Goal: Task Accomplishment & Management: Use online tool/utility

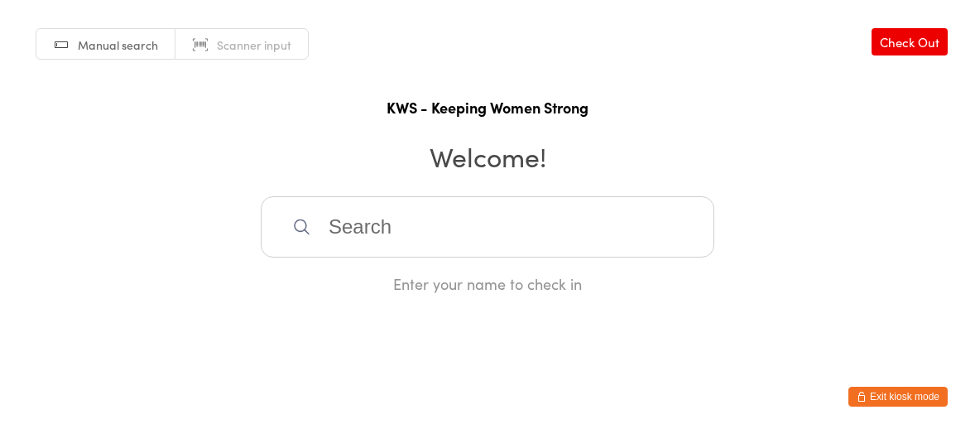
click at [439, 216] on input "search" at bounding box center [488, 226] width 454 height 61
type input "yen"
click at [378, 272] on div "[PERSON_NAME]" at bounding box center [488, 280] width 424 height 22
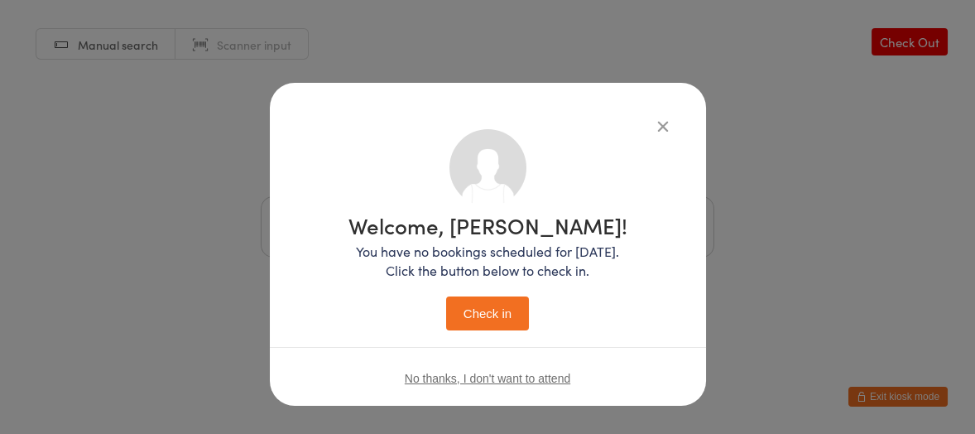
click at [476, 308] on button "Check in" at bounding box center [487, 313] width 83 height 34
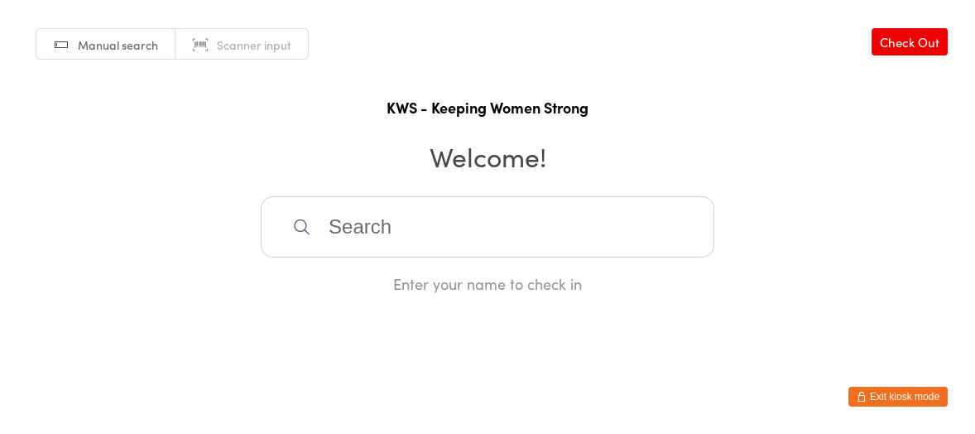
click at [411, 203] on input "search" at bounding box center [488, 226] width 454 height 61
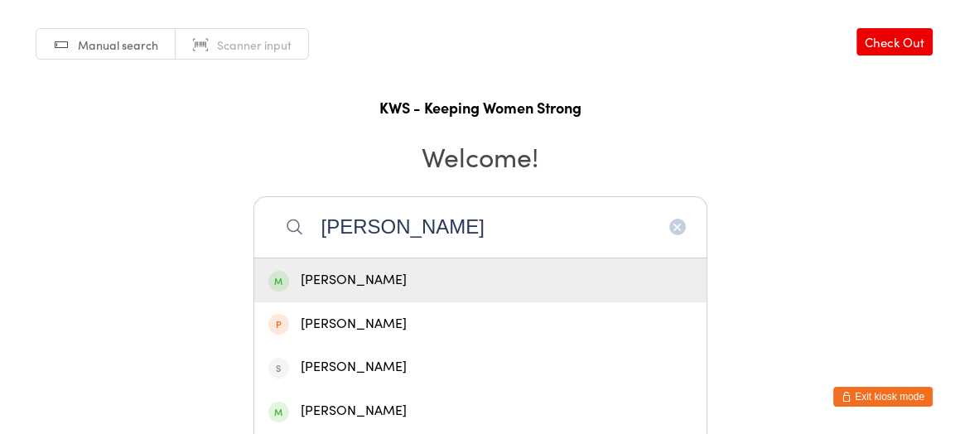
type input "[PERSON_NAME]"
click at [333, 268] on div "[PERSON_NAME]" at bounding box center [480, 280] width 452 height 44
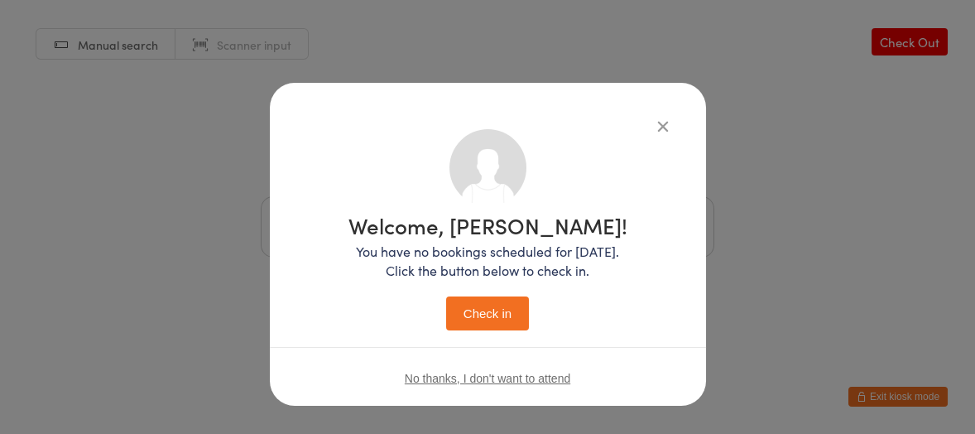
click at [483, 318] on button "Check in" at bounding box center [487, 313] width 83 height 34
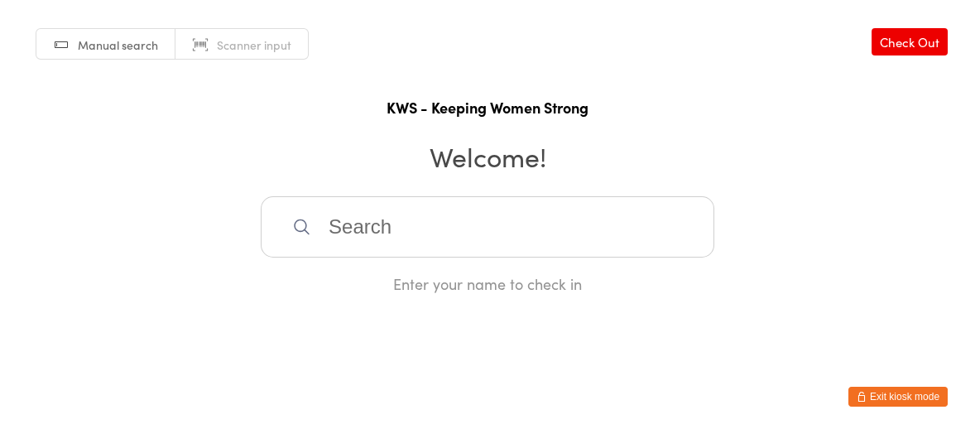
click at [517, 209] on input "search" at bounding box center [488, 226] width 454 height 61
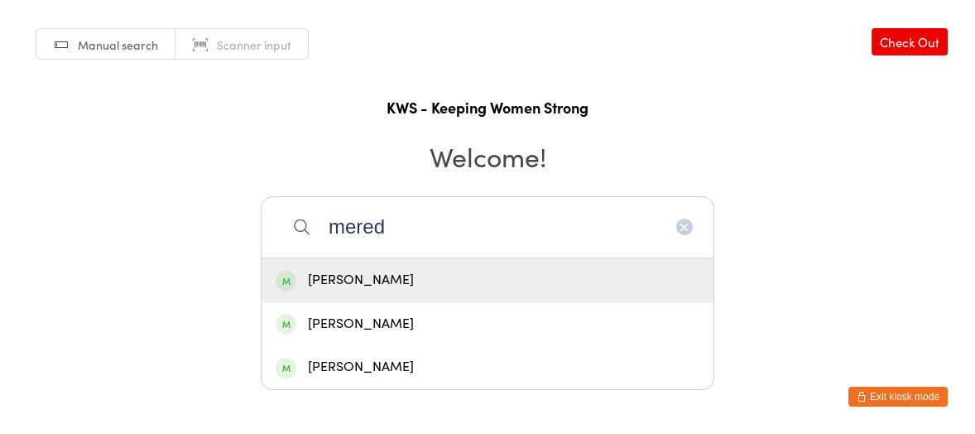
type input "mered"
click at [469, 276] on div "[PERSON_NAME]" at bounding box center [488, 280] width 424 height 22
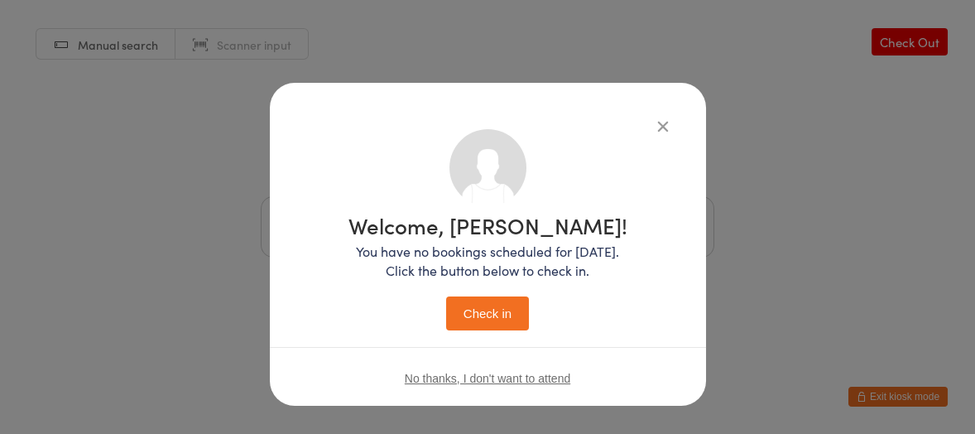
click at [479, 312] on button "Check in" at bounding box center [487, 313] width 83 height 34
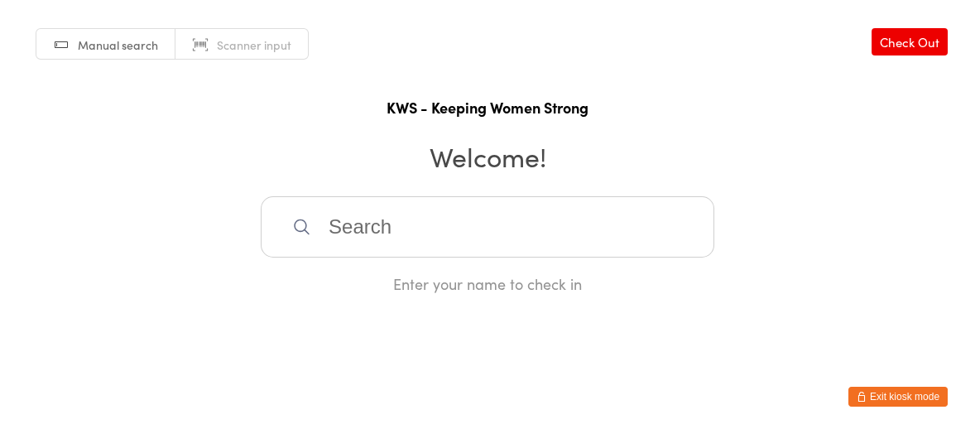
click at [722, 357] on html "You have now entered Kiosk Mode. Members will be able to check themselves in us…" at bounding box center [487, 217] width 975 height 434
click at [716, 352] on html "You have now entered Kiosk Mode. Members will be able to check themselves in us…" at bounding box center [487, 217] width 975 height 434
click at [466, 241] on input "search" at bounding box center [488, 226] width 454 height 61
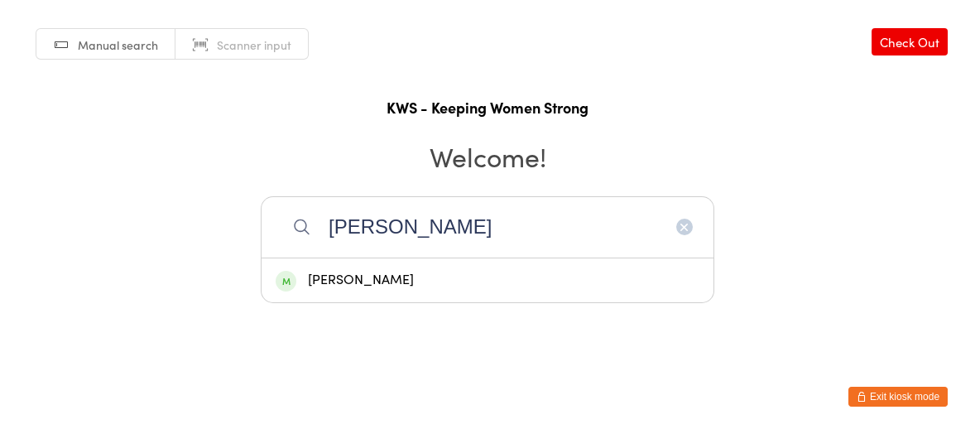
type input "[PERSON_NAME]"
click at [379, 271] on div "[PERSON_NAME]" at bounding box center [488, 280] width 424 height 22
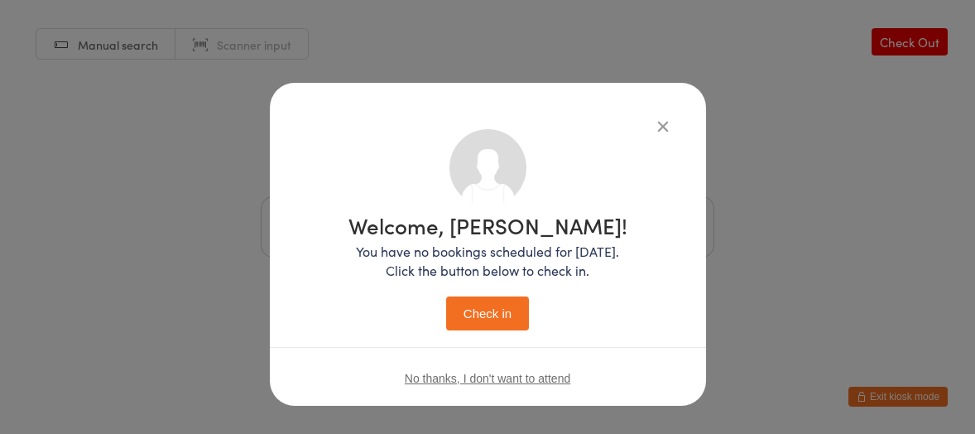
click at [467, 306] on button "Check in" at bounding box center [487, 313] width 83 height 34
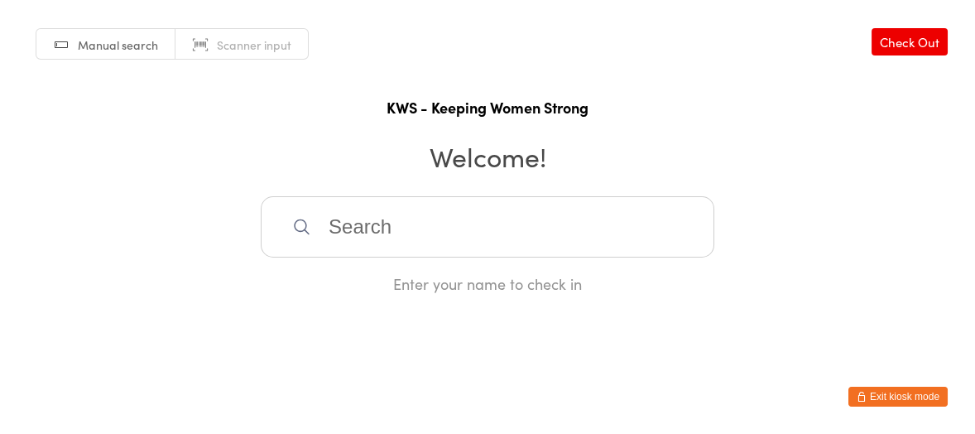
click at [330, 225] on input "search" at bounding box center [488, 226] width 454 height 61
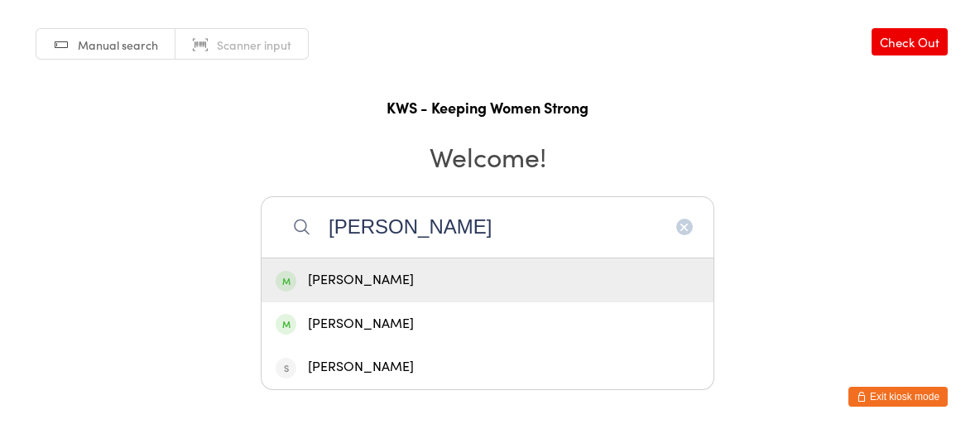
type input "[PERSON_NAME]"
click at [442, 271] on div "[PERSON_NAME]" at bounding box center [488, 280] width 424 height 22
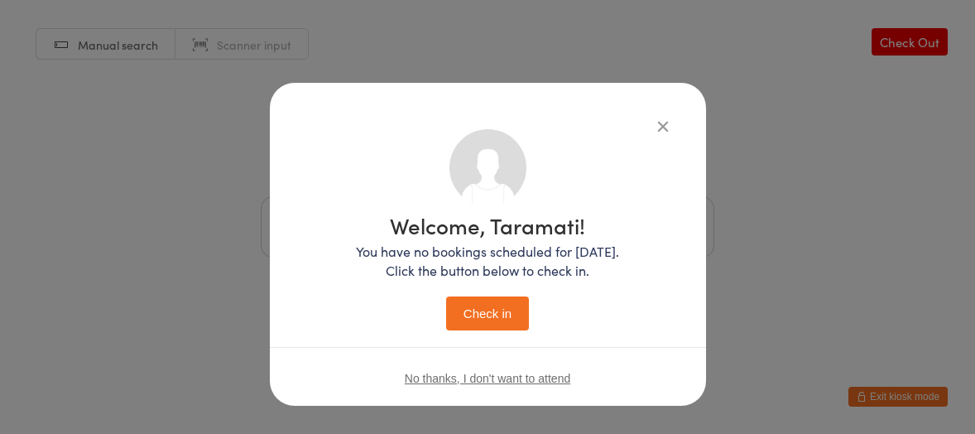
click at [480, 299] on button "Check in" at bounding box center [487, 313] width 83 height 34
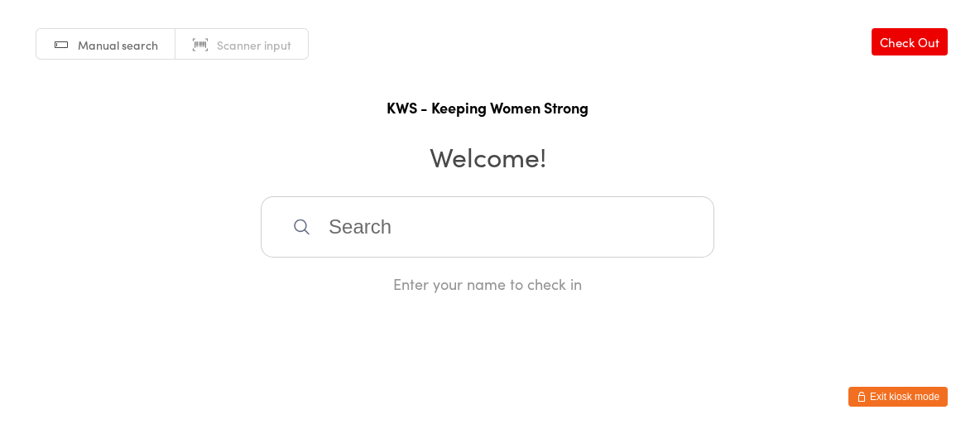
click at [478, 288] on div "Enter your name to check in" at bounding box center [488, 283] width 454 height 21
click at [374, 229] on input "search" at bounding box center [488, 226] width 454 height 61
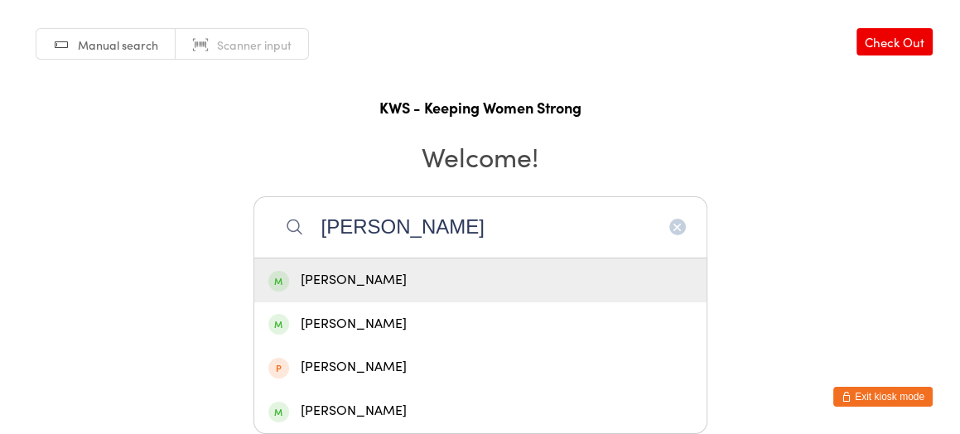
type input "[PERSON_NAME]"
click at [373, 279] on div "[PERSON_NAME]" at bounding box center [480, 280] width 424 height 22
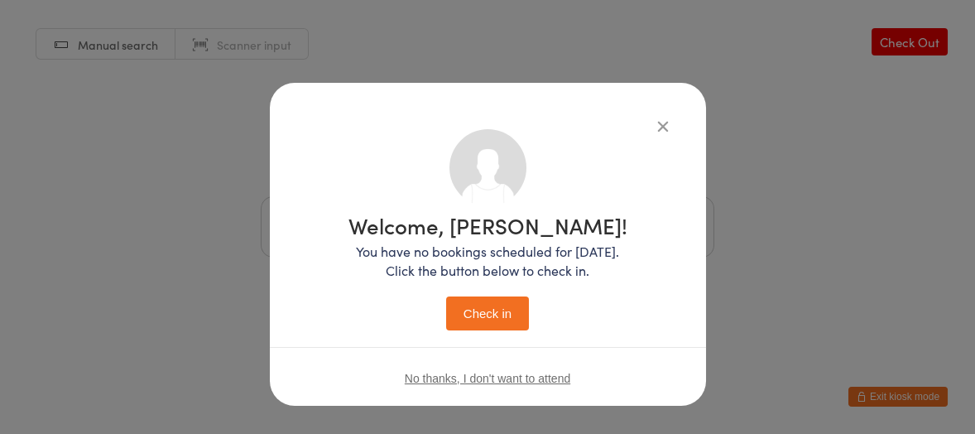
click at [462, 310] on button "Check in" at bounding box center [487, 313] width 83 height 34
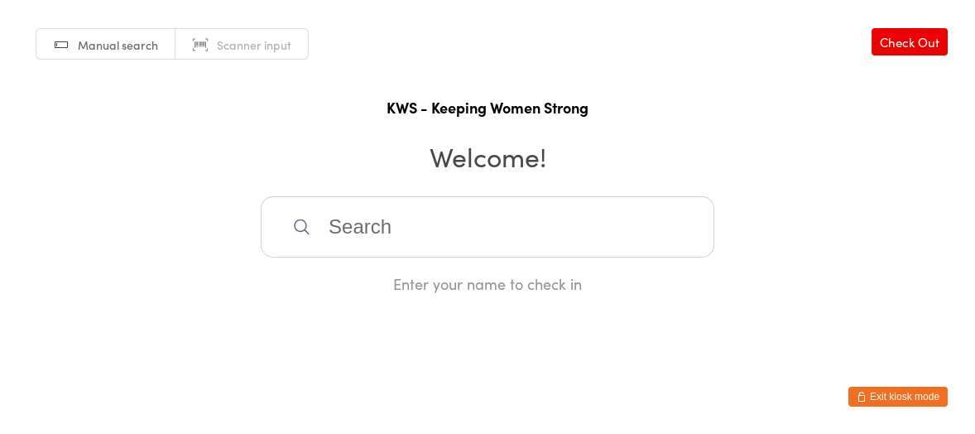
drag, startPoint x: 462, startPoint y: 216, endPoint x: 469, endPoint y: 208, distance: 11.1
click at [464, 216] on input "search" at bounding box center [488, 226] width 454 height 61
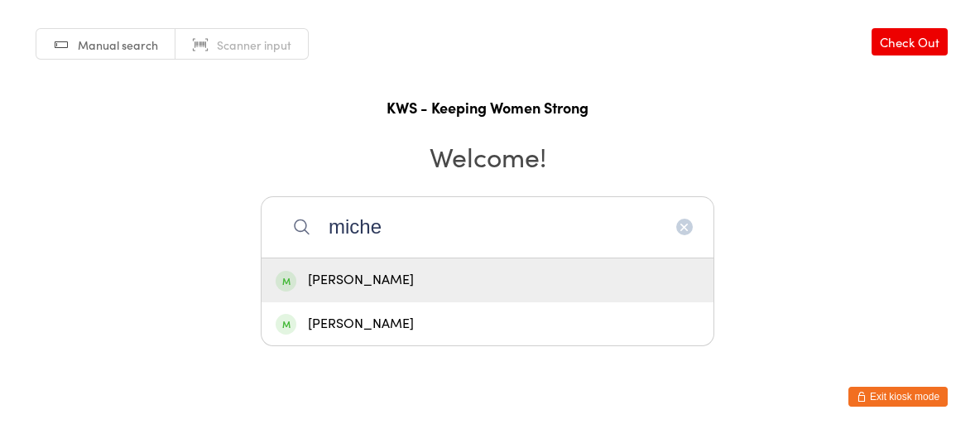
type input "miche"
click at [451, 274] on div "[PERSON_NAME]" at bounding box center [488, 280] width 424 height 22
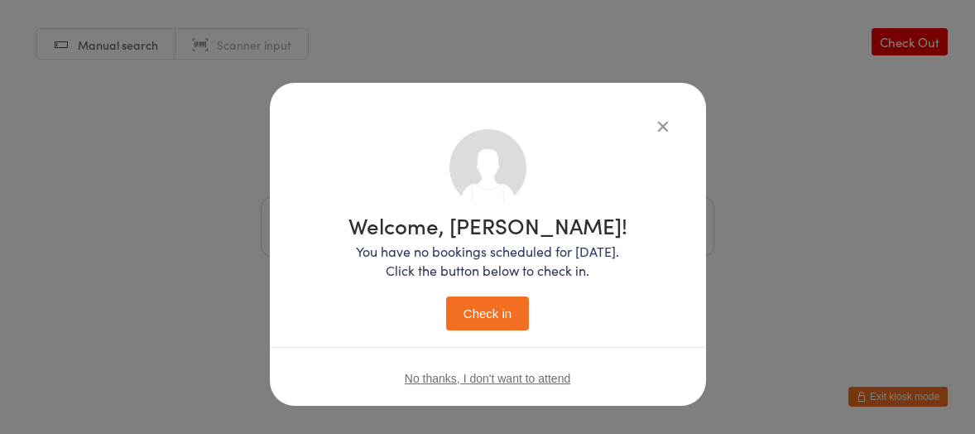
drag, startPoint x: 478, startPoint y: 319, endPoint x: 487, endPoint y: 315, distance: 10.0
click at [483, 316] on button "Check in" at bounding box center [487, 313] width 83 height 34
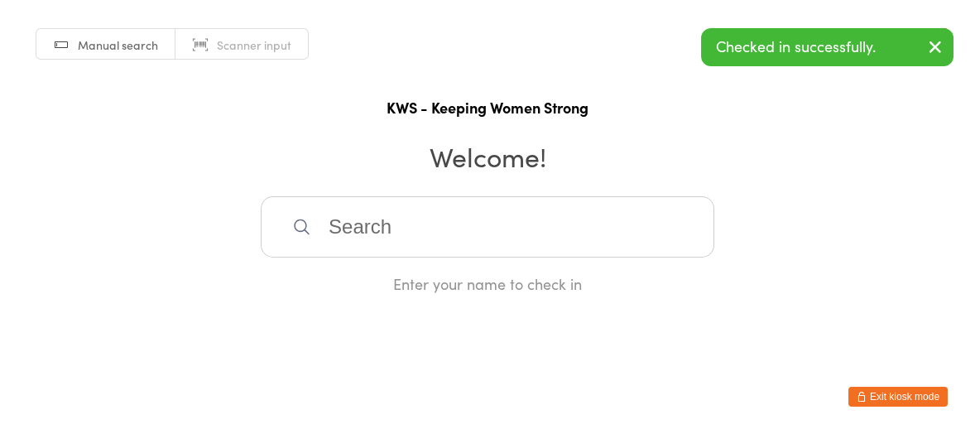
click at [623, 205] on input "search" at bounding box center [488, 226] width 454 height 61
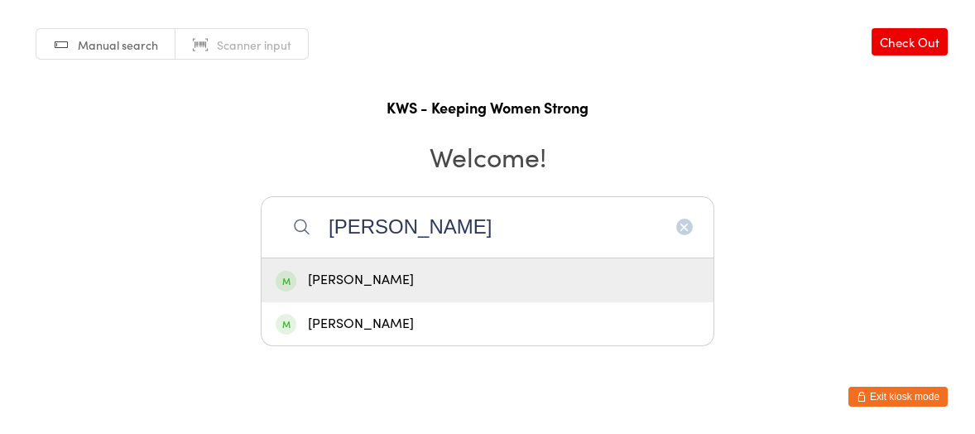
type input "[PERSON_NAME]"
click at [623, 281] on div "[PERSON_NAME]" at bounding box center [488, 280] width 424 height 22
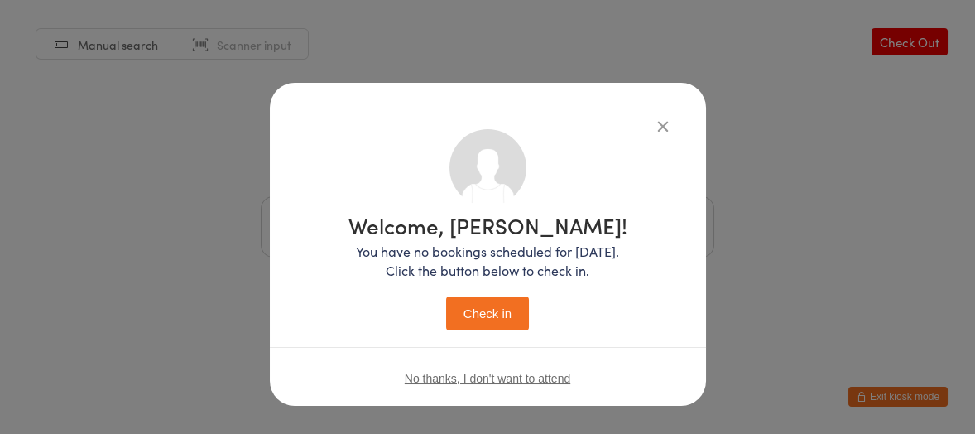
click at [486, 322] on button "Check in" at bounding box center [487, 313] width 83 height 34
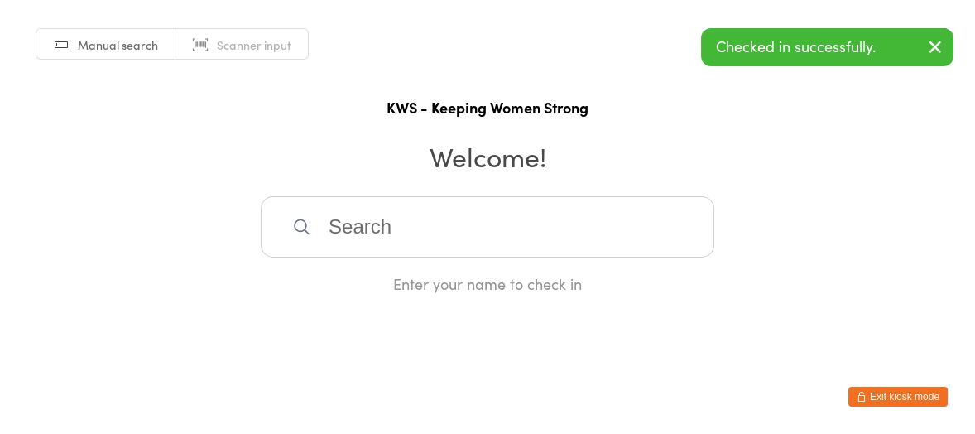
click at [495, 246] on input "search" at bounding box center [488, 226] width 454 height 61
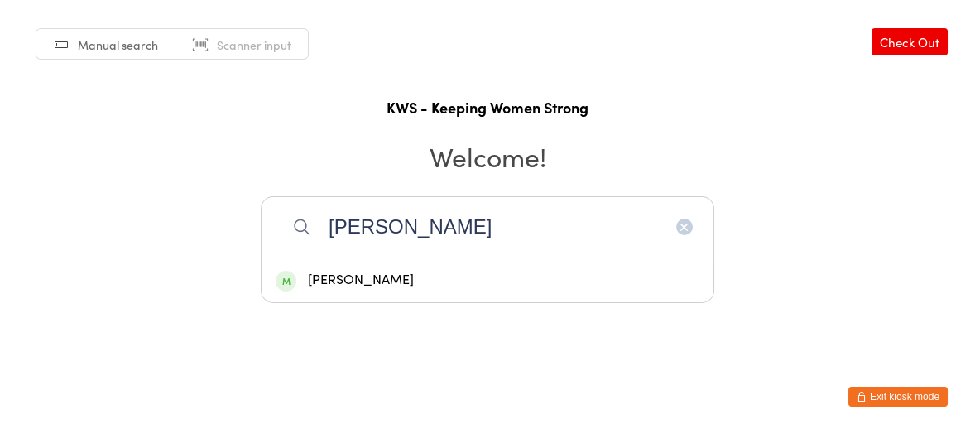
type input "[PERSON_NAME]"
click at [482, 280] on div "[PERSON_NAME]" at bounding box center [488, 280] width 424 height 22
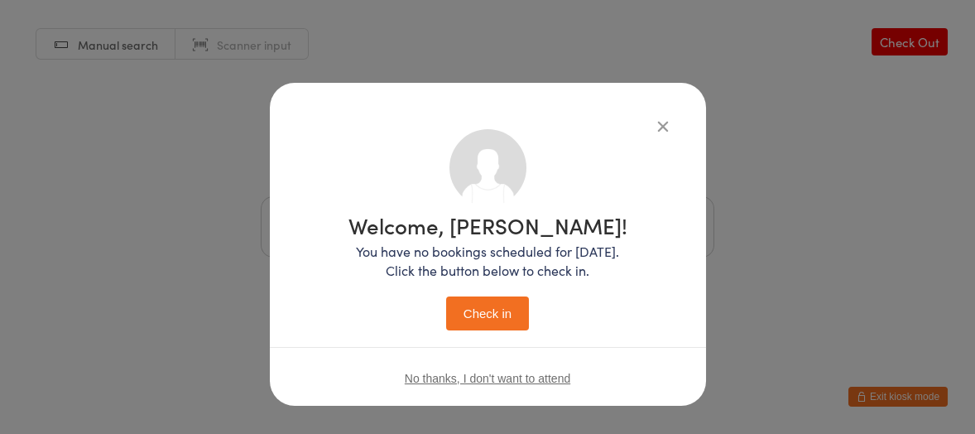
click at [487, 299] on button "Check in" at bounding box center [487, 313] width 83 height 34
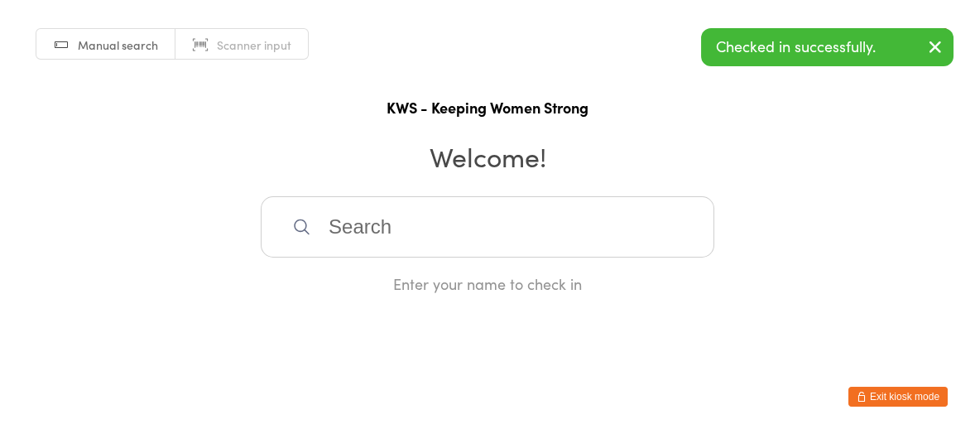
click at [483, 222] on input "search" at bounding box center [488, 226] width 454 height 61
type input "nia"
click at [474, 269] on div "[PERSON_NAME]" at bounding box center [488, 280] width 424 height 22
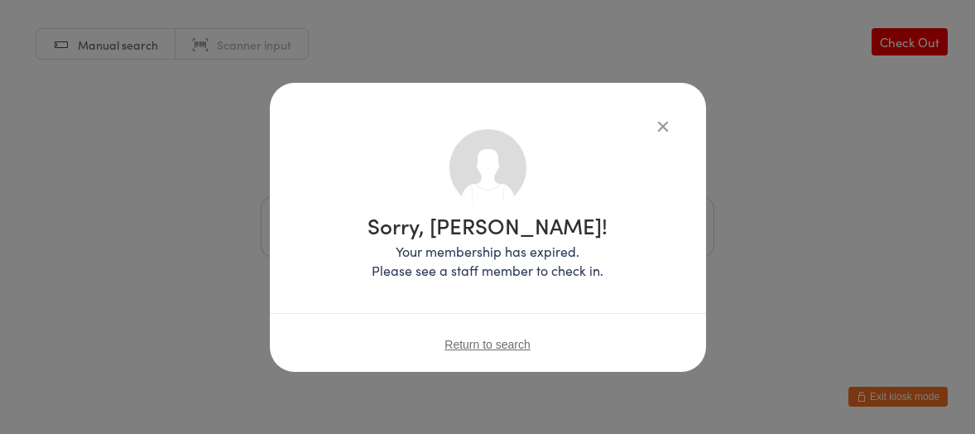
click at [664, 122] on icon "button" at bounding box center [663, 126] width 18 height 18
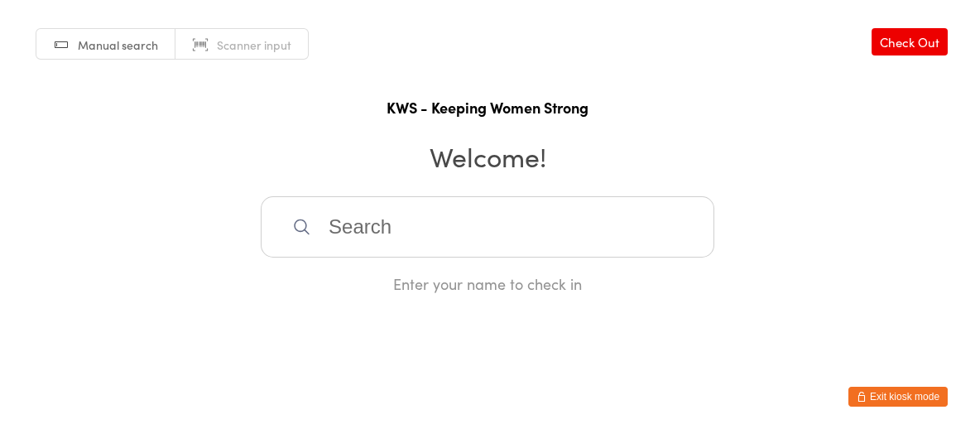
click at [402, 218] on input "search" at bounding box center [488, 226] width 454 height 61
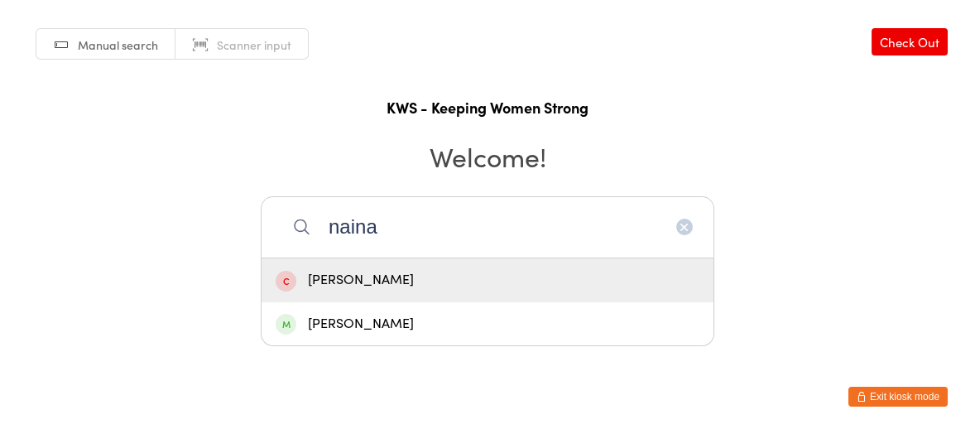
type input "naina"
click at [432, 280] on div "[PERSON_NAME]" at bounding box center [488, 280] width 424 height 22
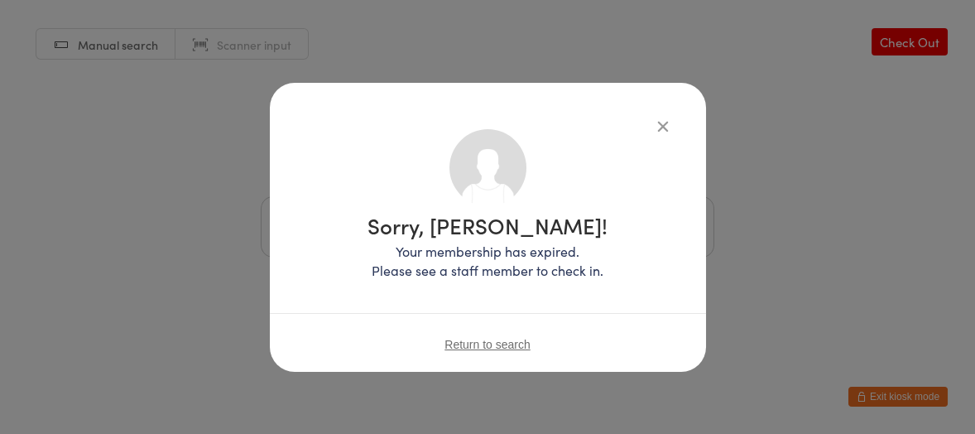
click at [660, 136] on div "Sorry, [PERSON_NAME]! Your membership has expired. Please see a staff member to…" at bounding box center [488, 212] width 370 height 167
click at [662, 122] on icon "button" at bounding box center [663, 126] width 18 height 18
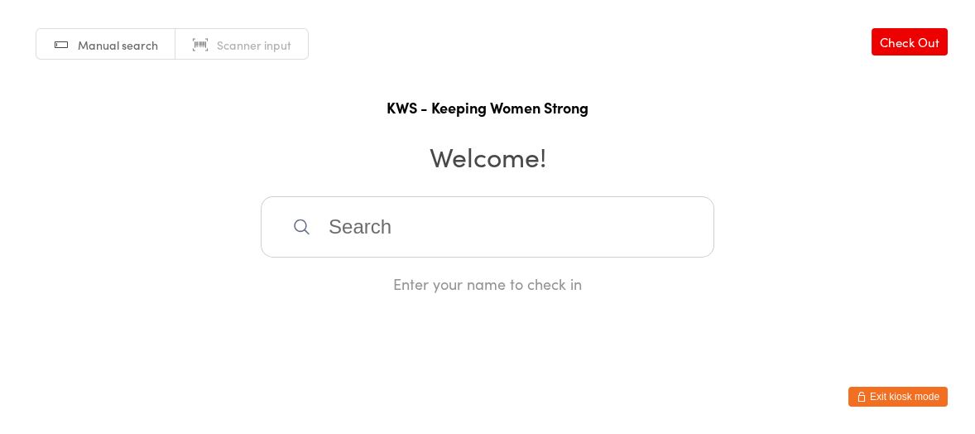
click at [517, 209] on input "search" at bounding box center [488, 226] width 454 height 61
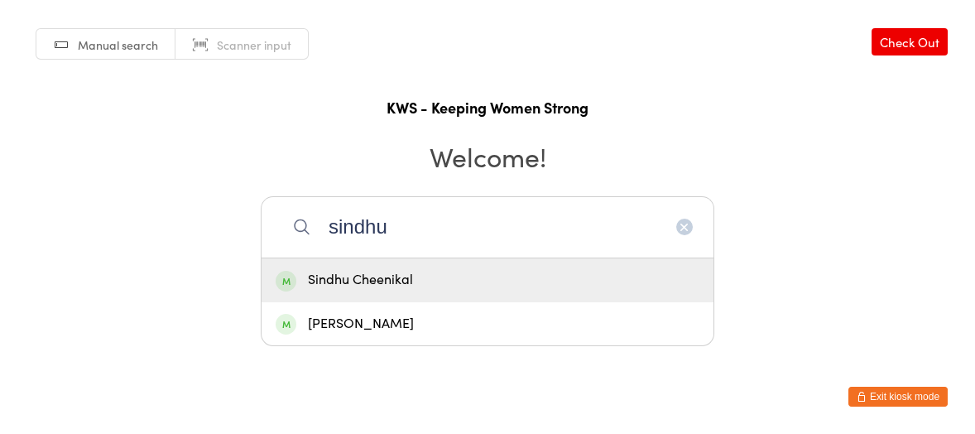
type input "sindhu"
click at [536, 281] on div "Sindhu Cheenikal" at bounding box center [488, 280] width 424 height 22
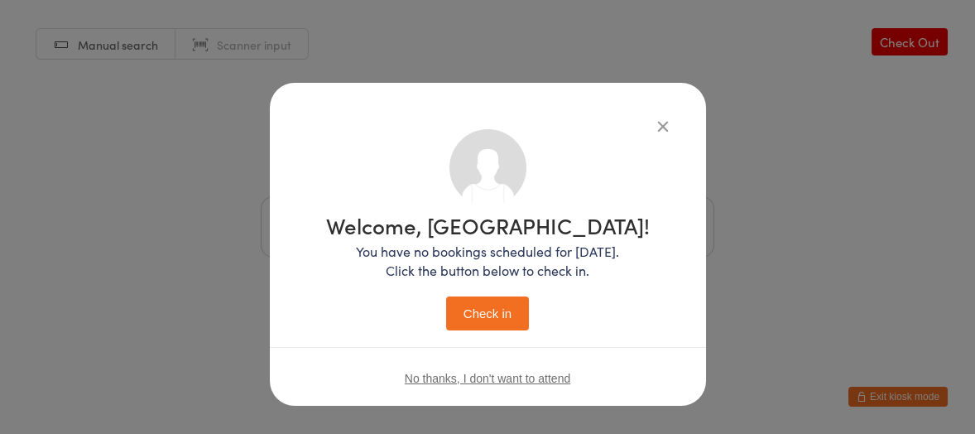
click at [475, 302] on button "Check in" at bounding box center [487, 313] width 83 height 34
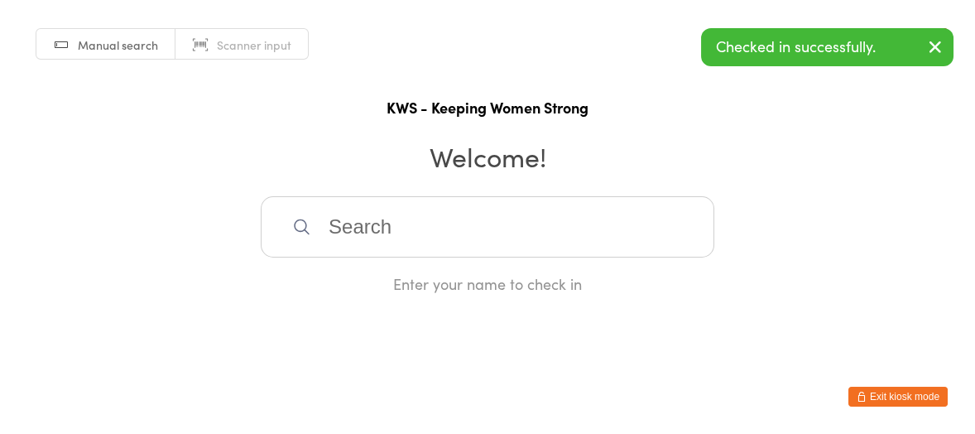
click at [498, 237] on input "search" at bounding box center [488, 226] width 454 height 61
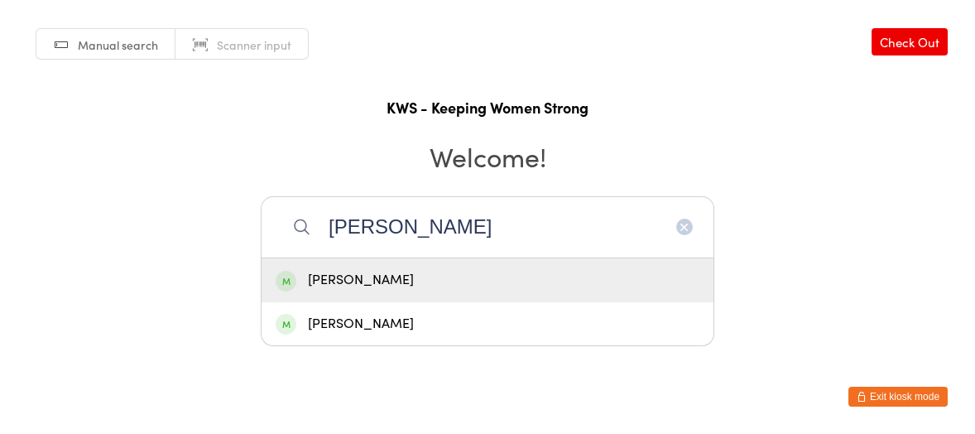
type input "[PERSON_NAME]"
click at [492, 276] on div "[PERSON_NAME]" at bounding box center [488, 280] width 424 height 22
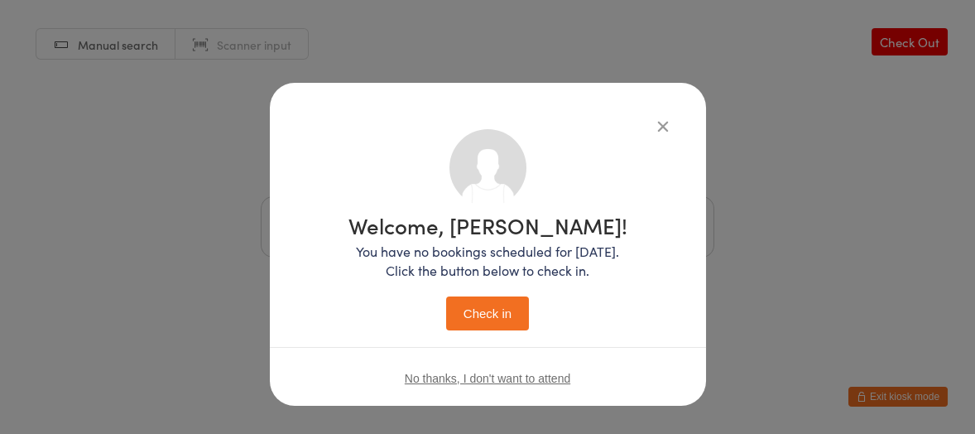
click at [654, 132] on icon "button" at bounding box center [663, 126] width 18 height 18
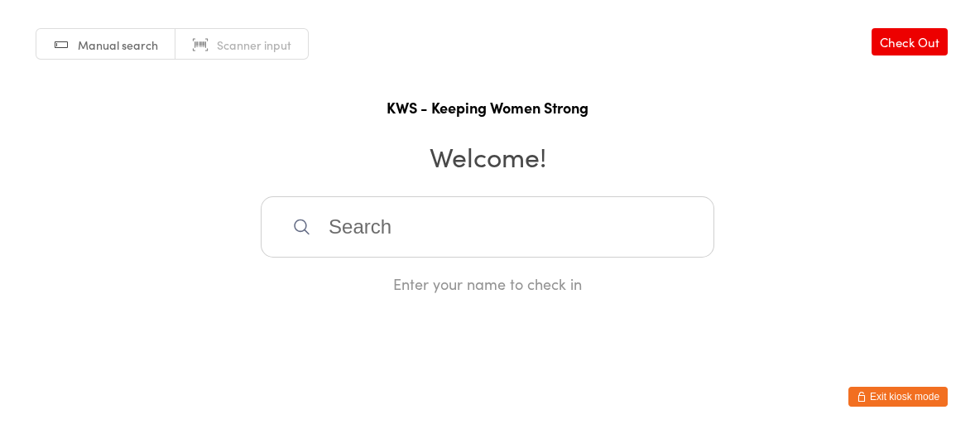
click at [372, 223] on input "search" at bounding box center [488, 226] width 454 height 61
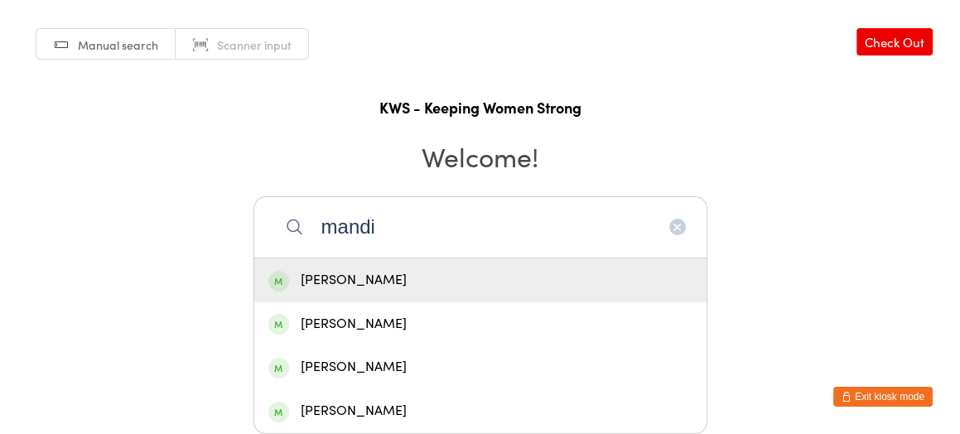
type input "mandi"
click at [333, 272] on div "[PERSON_NAME]" at bounding box center [480, 280] width 424 height 22
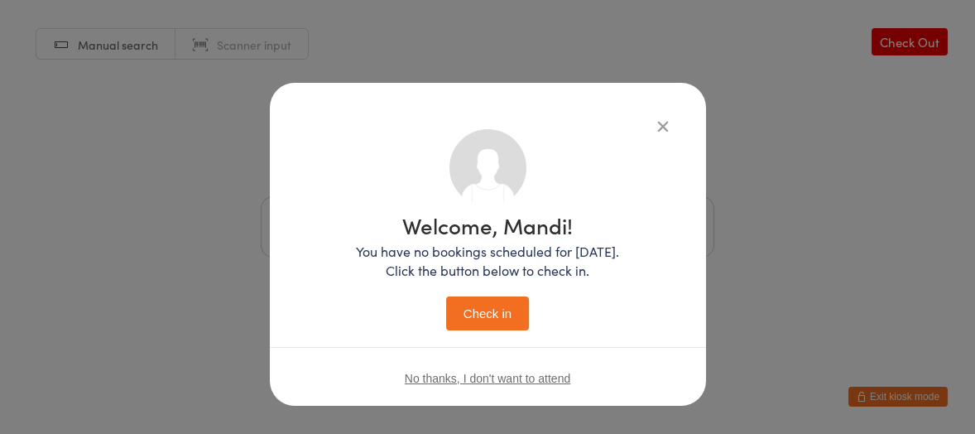
click at [459, 306] on button "Check in" at bounding box center [487, 313] width 83 height 34
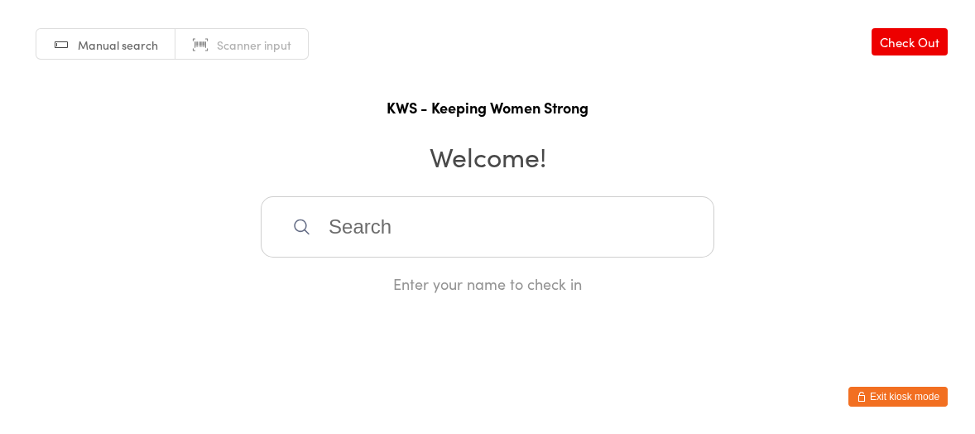
click at [459, 226] on input "search" at bounding box center [488, 226] width 454 height 61
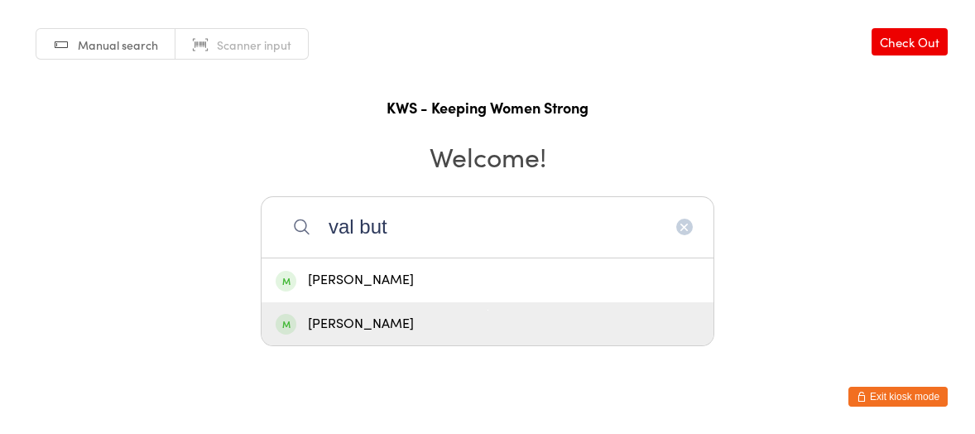
type input "val but"
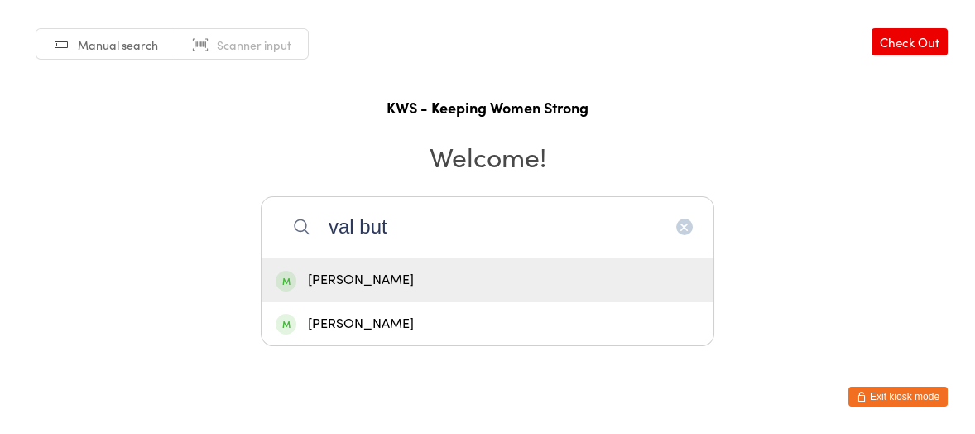
click at [383, 296] on div "[PERSON_NAME]" at bounding box center [488, 280] width 452 height 44
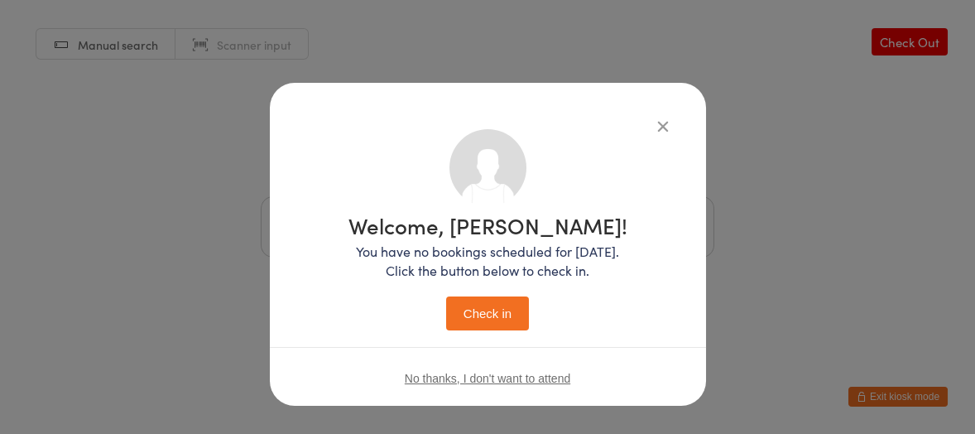
click at [509, 323] on button "Check in" at bounding box center [487, 313] width 83 height 34
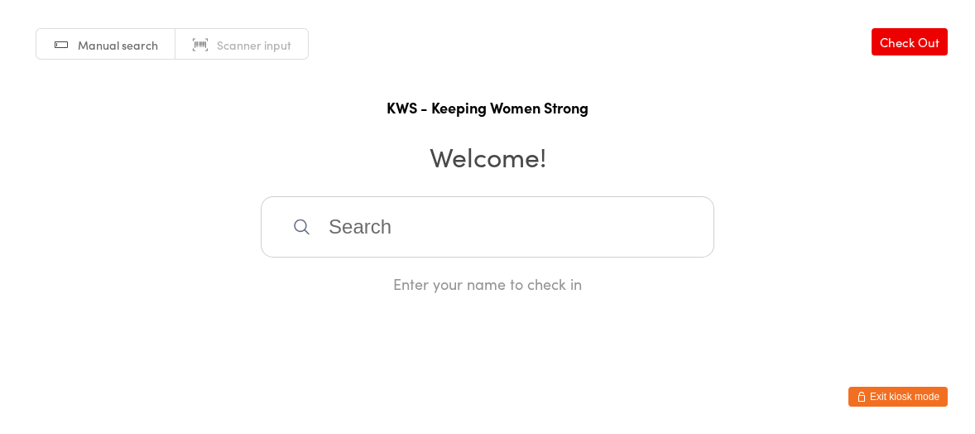
click at [404, 217] on input "search" at bounding box center [488, 226] width 454 height 61
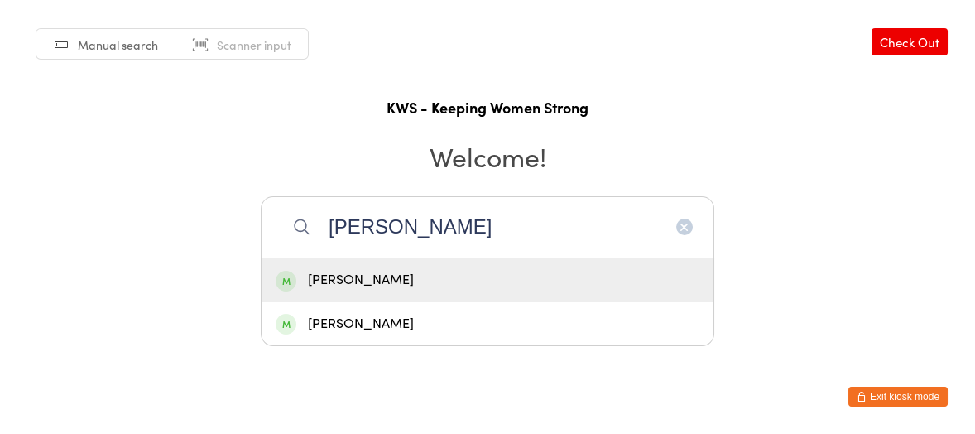
type input "[PERSON_NAME]"
click at [377, 274] on div "[PERSON_NAME]" at bounding box center [488, 280] width 424 height 22
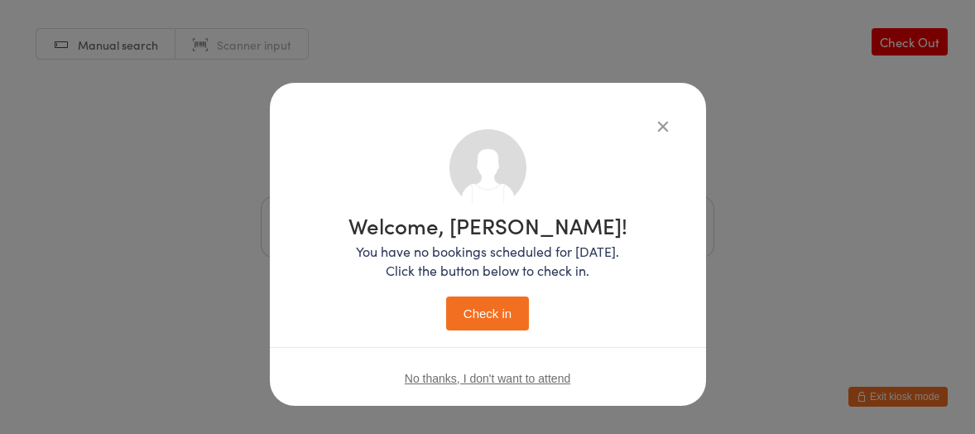
click at [460, 301] on button "Check in" at bounding box center [487, 313] width 83 height 34
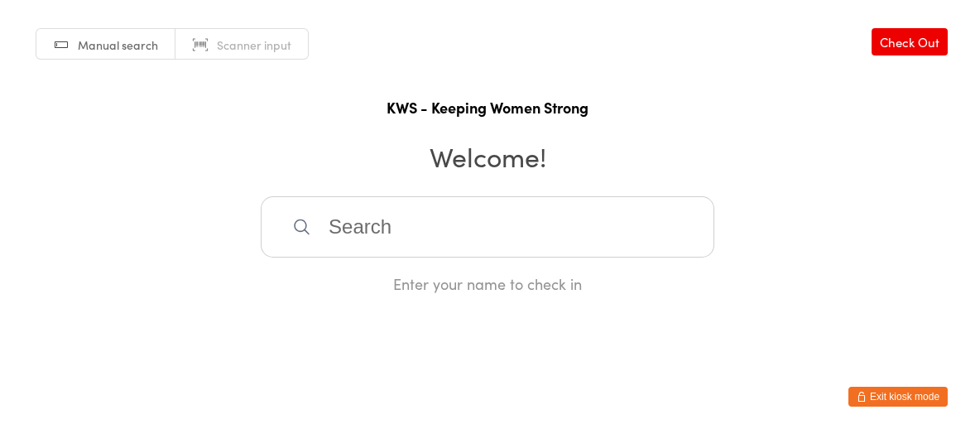
click at [530, 241] on input "search" at bounding box center [488, 226] width 454 height 61
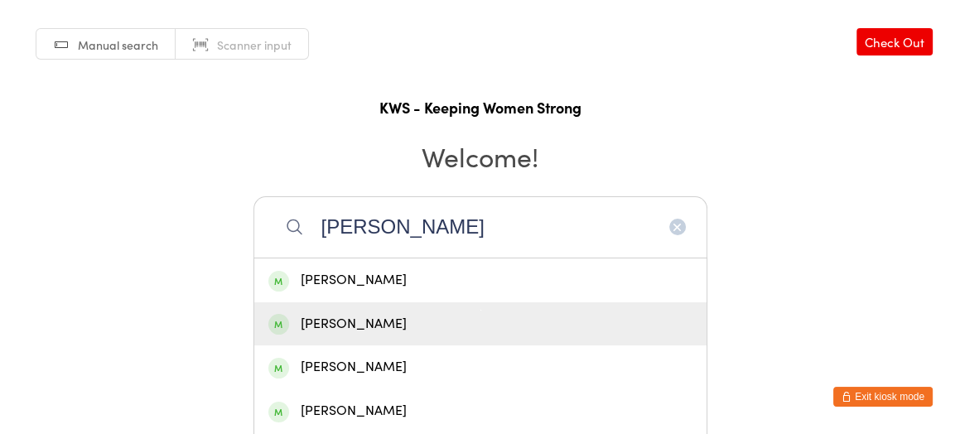
type input "[PERSON_NAME]"
click at [374, 315] on div "[PERSON_NAME]" at bounding box center [480, 324] width 424 height 22
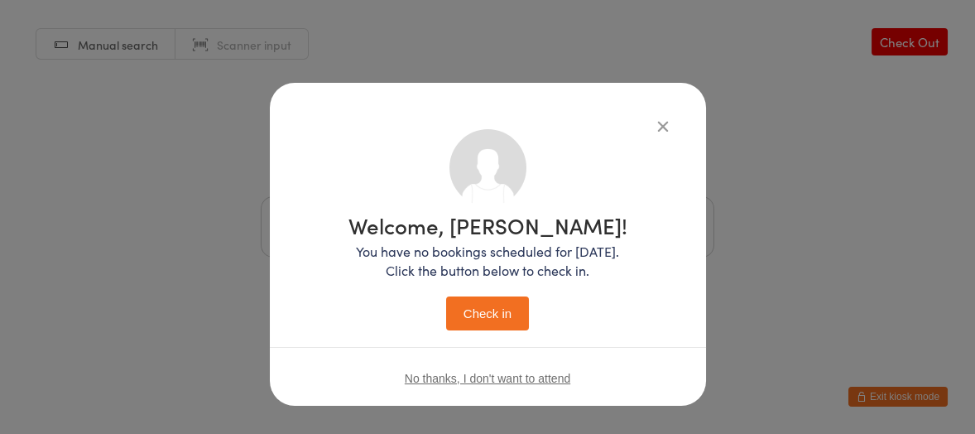
click at [497, 303] on button "Check in" at bounding box center [487, 313] width 83 height 34
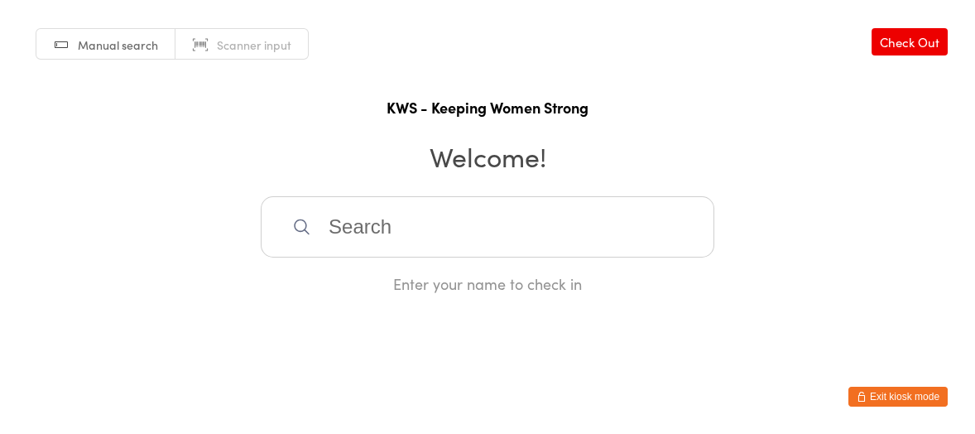
click at [382, 232] on input "search" at bounding box center [488, 226] width 454 height 61
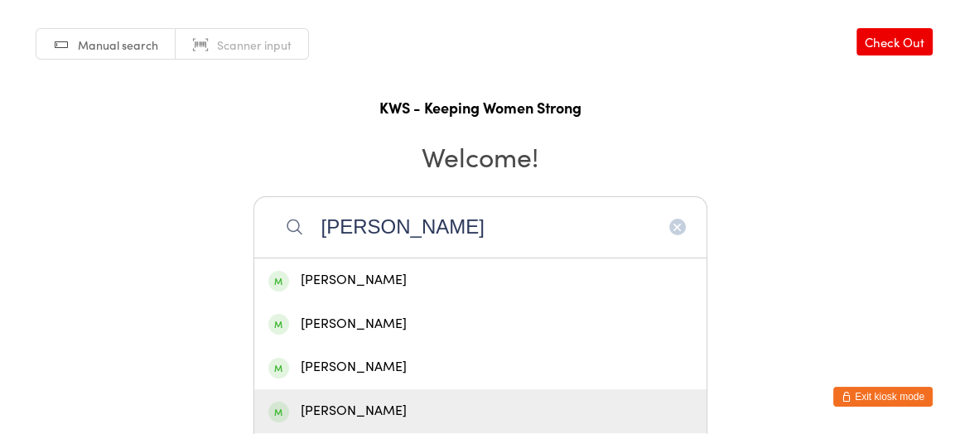
type input "[PERSON_NAME]"
click at [383, 411] on div "[PERSON_NAME]" at bounding box center [480, 411] width 424 height 22
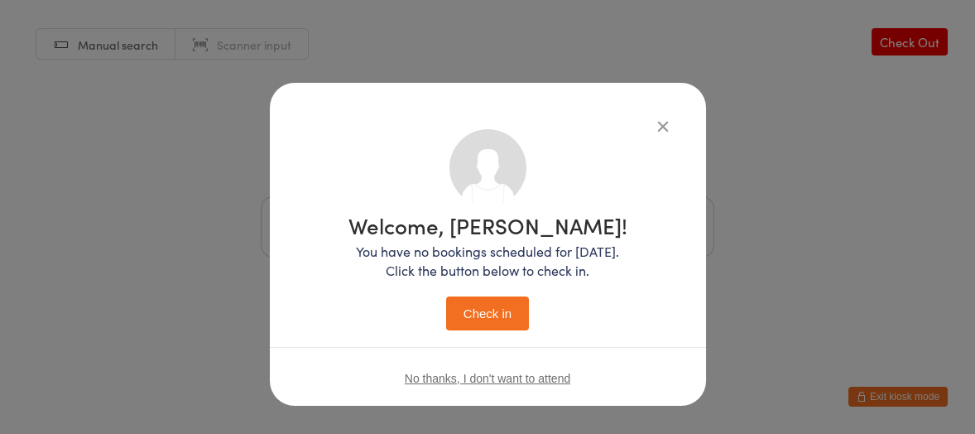
click at [474, 318] on button "Check in" at bounding box center [487, 313] width 83 height 34
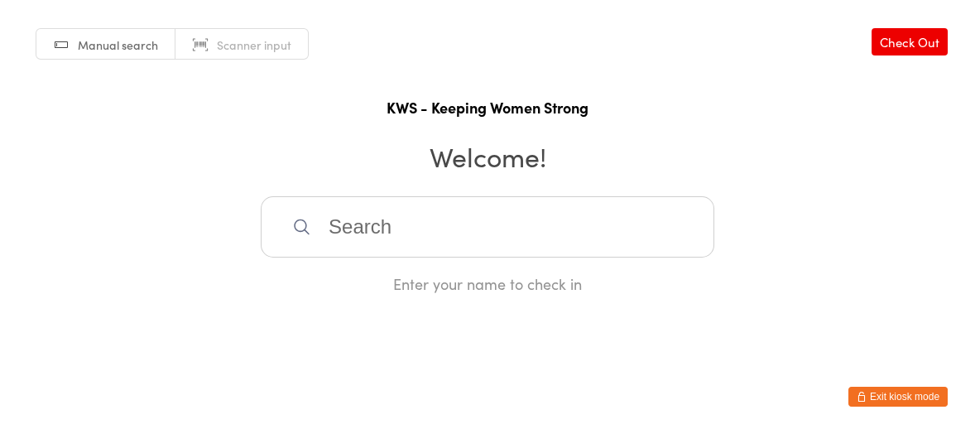
click at [495, 221] on input "search" at bounding box center [488, 226] width 454 height 61
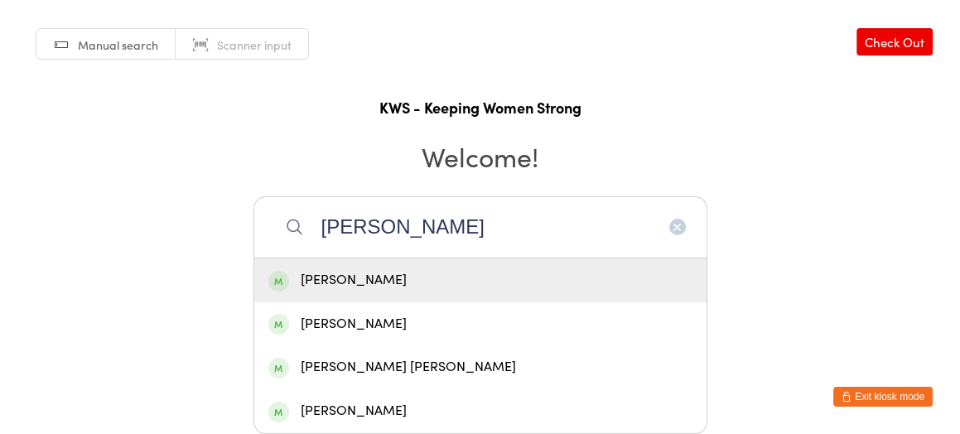
type input "[PERSON_NAME]"
click at [392, 271] on div "[PERSON_NAME]" at bounding box center [480, 280] width 424 height 22
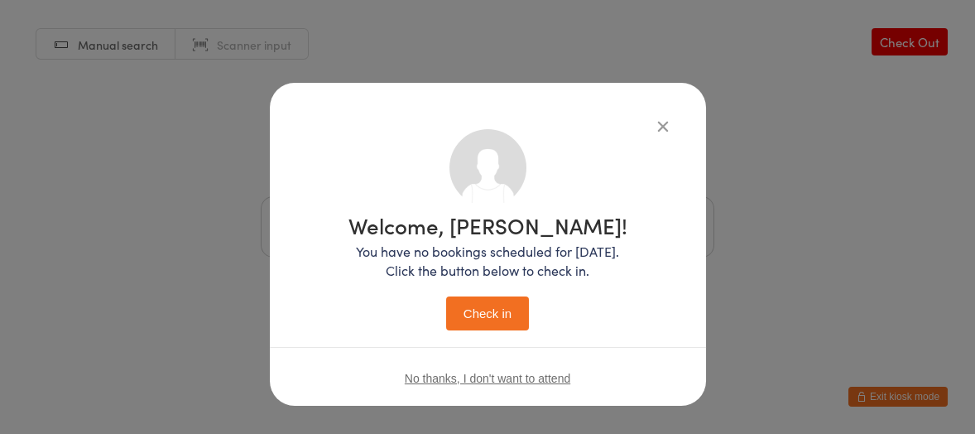
click at [488, 301] on button "Check in" at bounding box center [487, 313] width 83 height 34
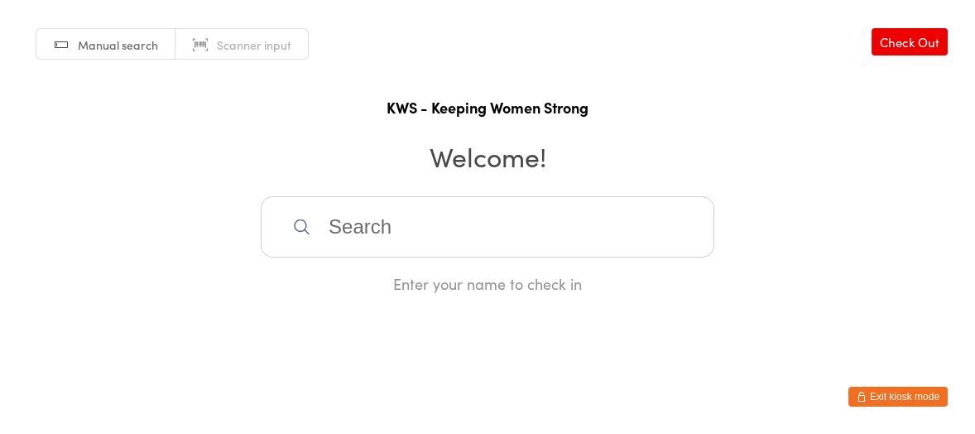
click at [314, 219] on input "search" at bounding box center [488, 226] width 454 height 61
type input "bweth"
click at [336, 281] on div "[PERSON_NAME]" at bounding box center [488, 280] width 424 height 22
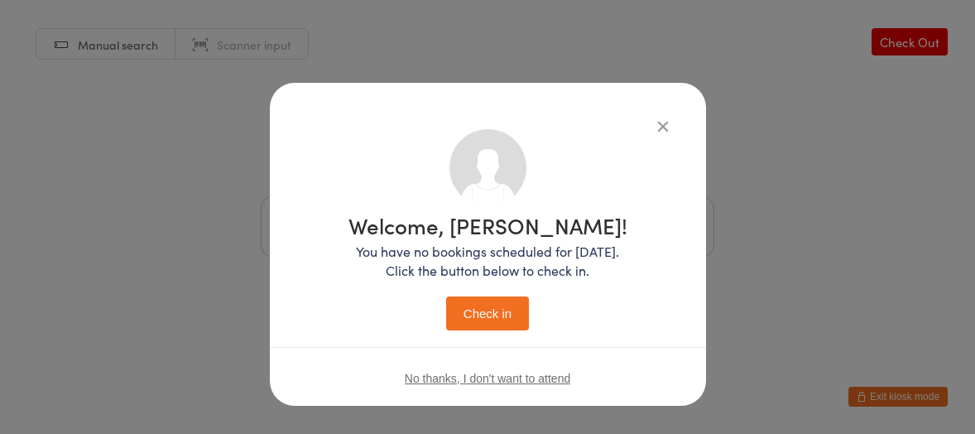
click at [475, 303] on button "Check in" at bounding box center [487, 313] width 83 height 34
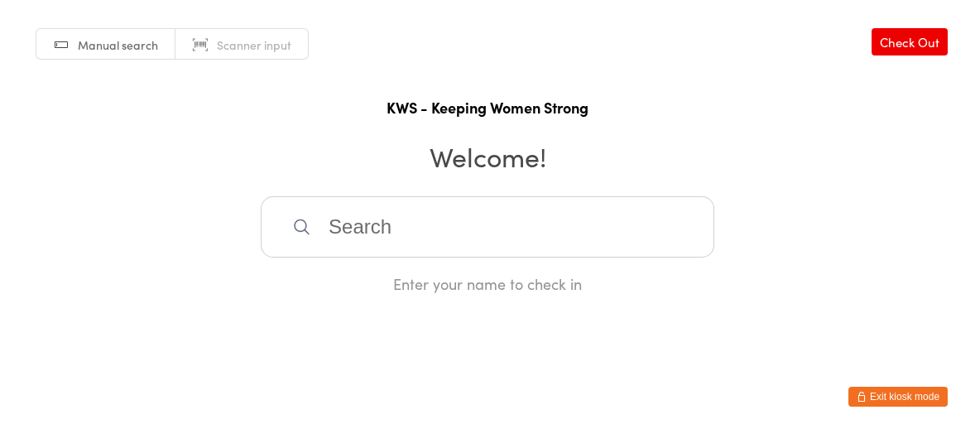
click at [403, 234] on input "search" at bounding box center [488, 226] width 454 height 61
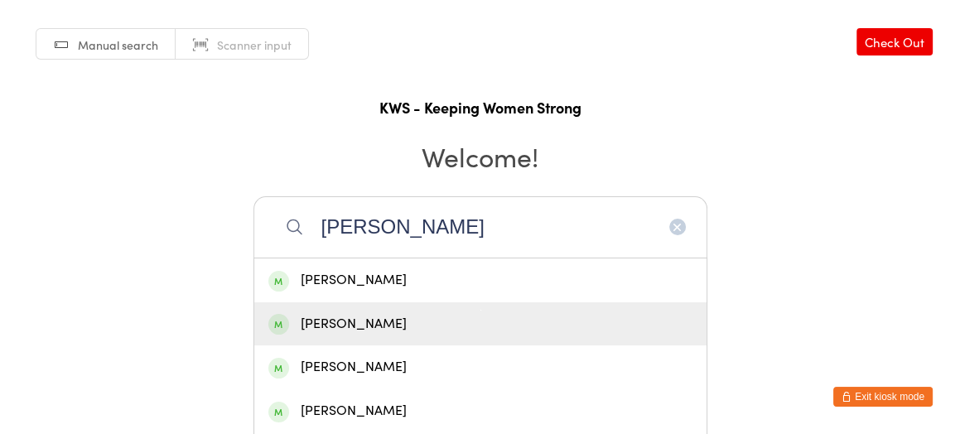
type input "[PERSON_NAME]"
click at [334, 322] on div "[PERSON_NAME]" at bounding box center [480, 324] width 424 height 22
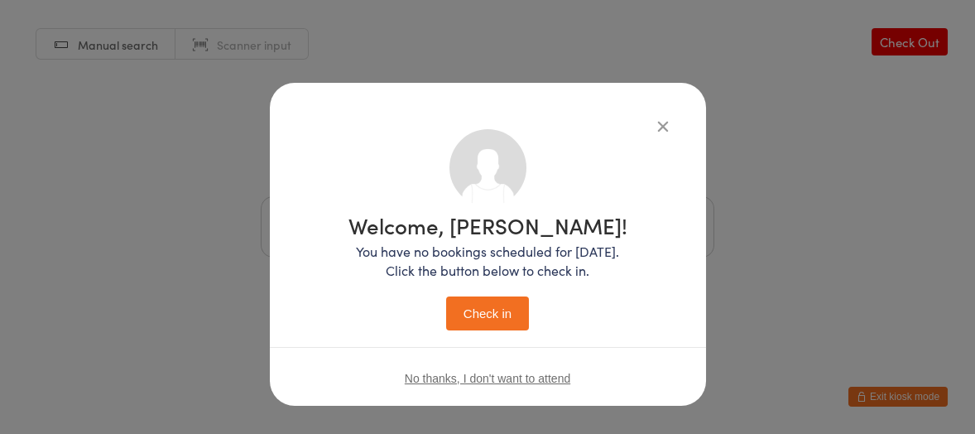
click at [481, 306] on button "Check in" at bounding box center [487, 313] width 83 height 34
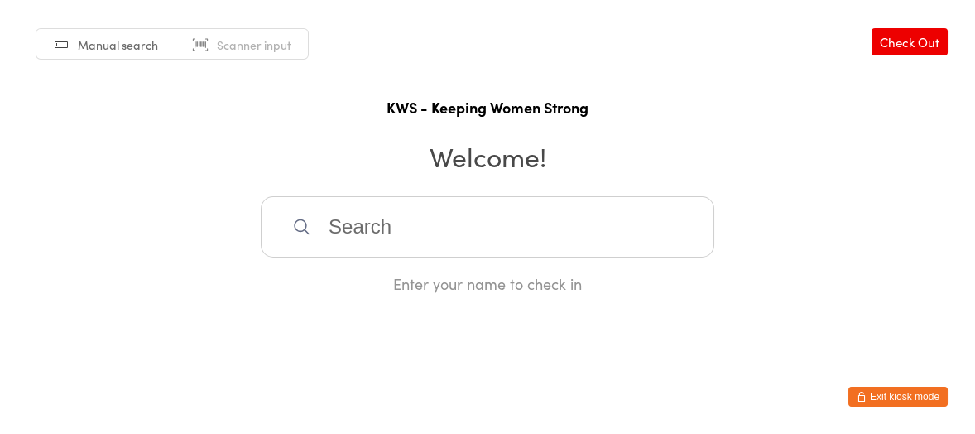
click at [455, 243] on input "search" at bounding box center [488, 226] width 454 height 61
click at [462, 232] on input "search" at bounding box center [488, 226] width 454 height 61
type input "biji"
click at [409, 288] on div "Biji Menothuparambil" at bounding box center [488, 280] width 424 height 22
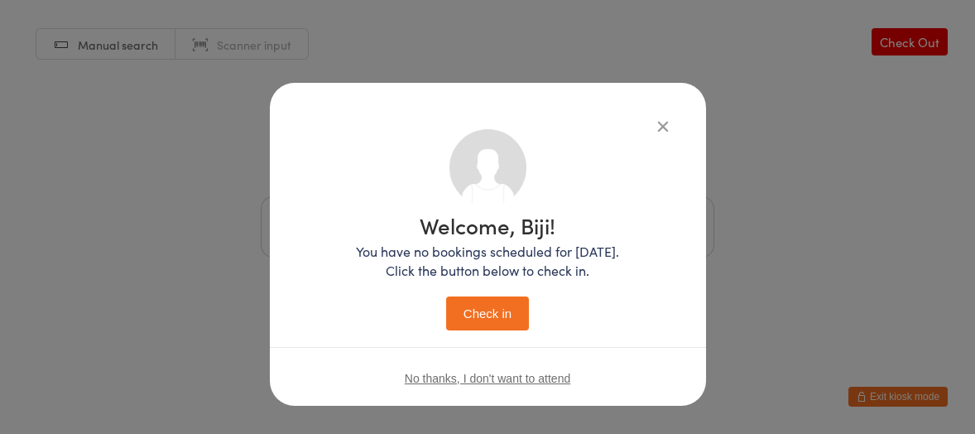
click at [497, 307] on button "Check in" at bounding box center [487, 313] width 83 height 34
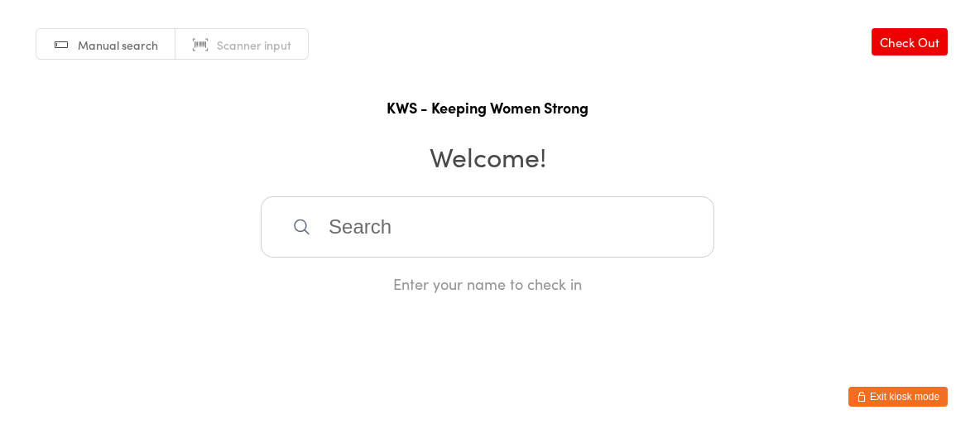
drag, startPoint x: 425, startPoint y: 217, endPoint x: 416, endPoint y: 212, distance: 10.4
click at [423, 217] on input "search" at bounding box center [488, 226] width 454 height 61
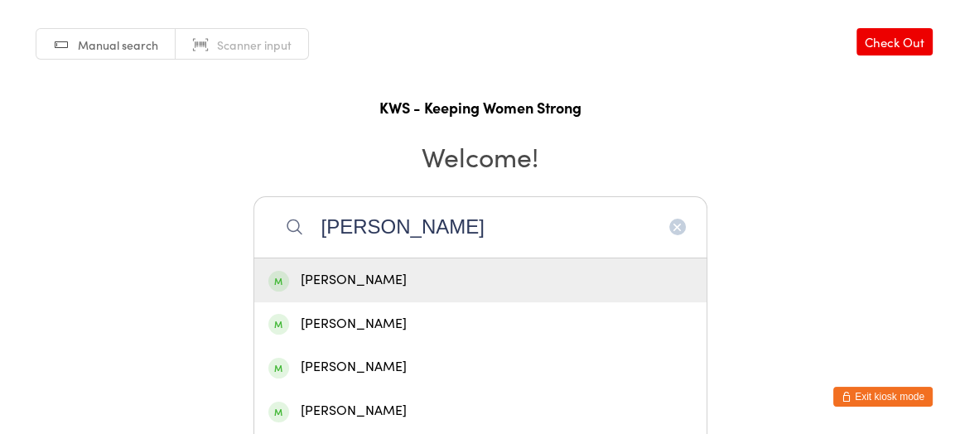
type input "[PERSON_NAME]"
click at [337, 281] on div "[PERSON_NAME]" at bounding box center [480, 280] width 424 height 22
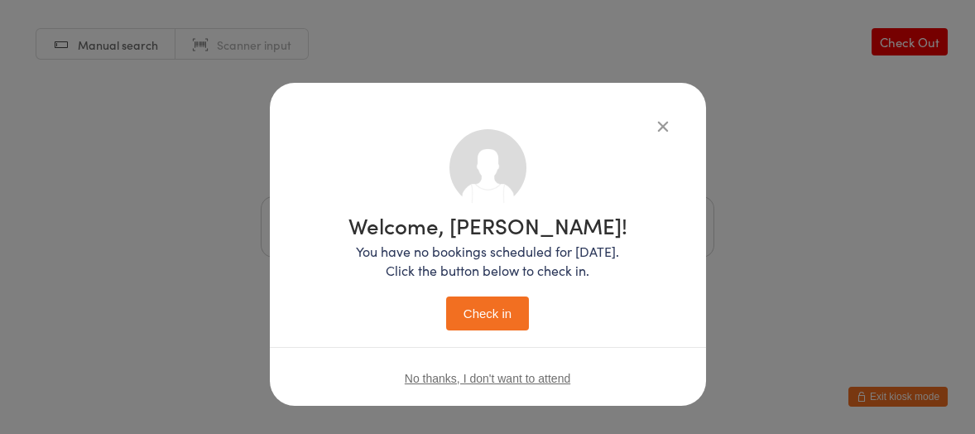
click at [485, 308] on button "Check in" at bounding box center [487, 313] width 83 height 34
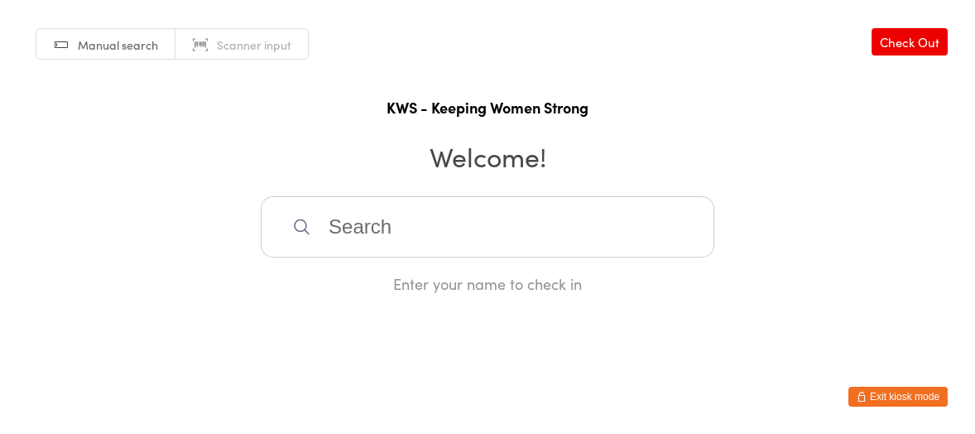
click at [464, 241] on input "search" at bounding box center [488, 226] width 454 height 61
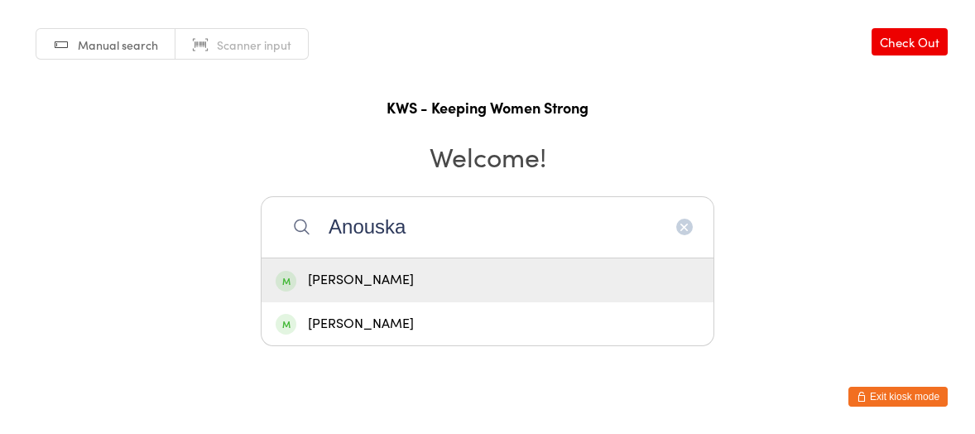
type input "Anouska"
click at [435, 287] on div "[PERSON_NAME]" at bounding box center [488, 280] width 424 height 22
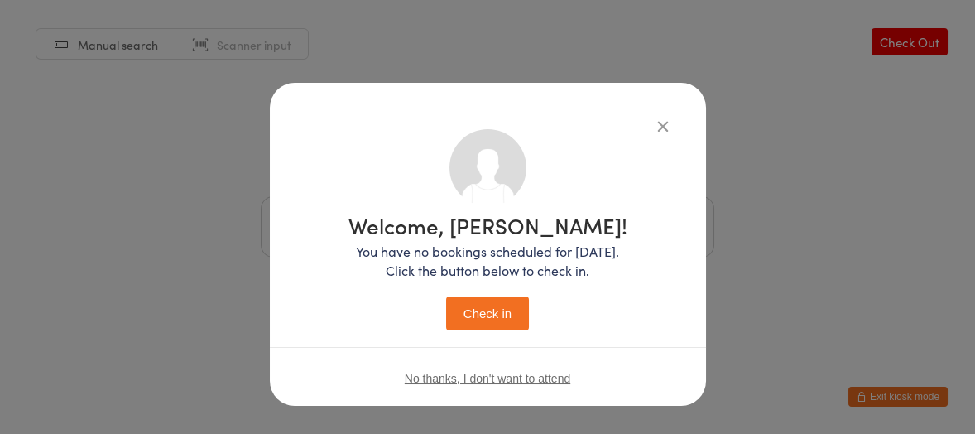
click at [473, 314] on button "Check in" at bounding box center [487, 313] width 83 height 34
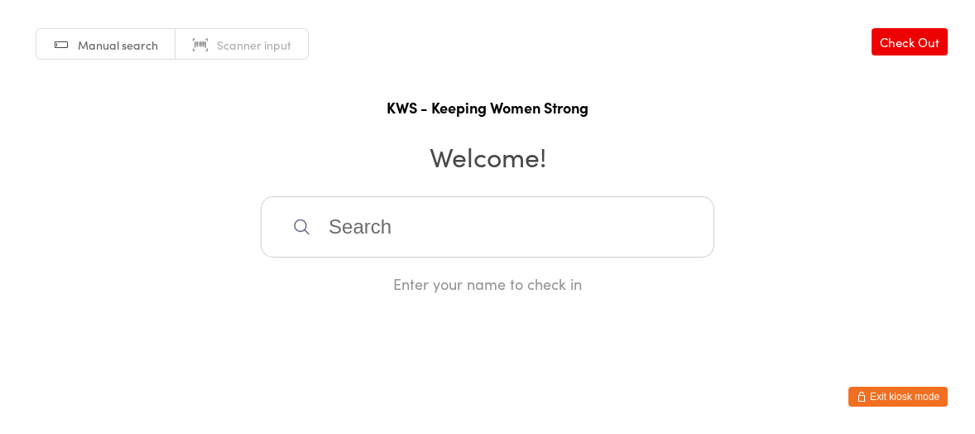
click at [402, 226] on input "search" at bounding box center [488, 226] width 454 height 61
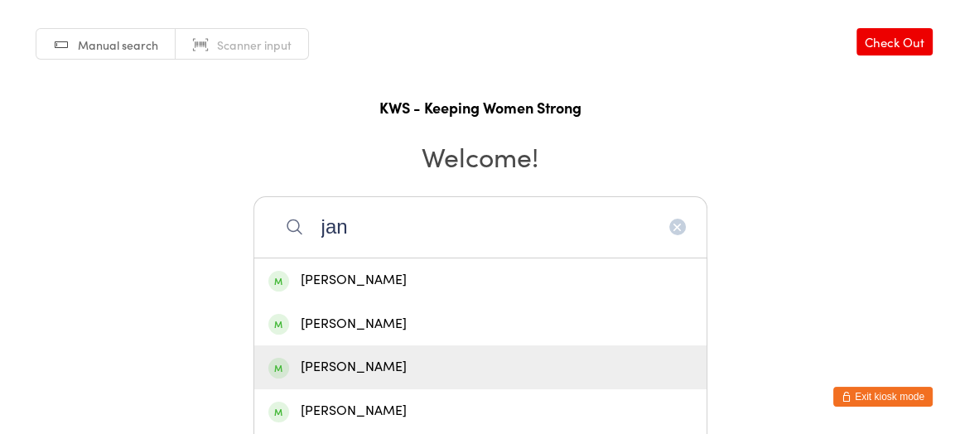
type input "jan"
click at [351, 357] on div "[PERSON_NAME]" at bounding box center [480, 367] width 424 height 22
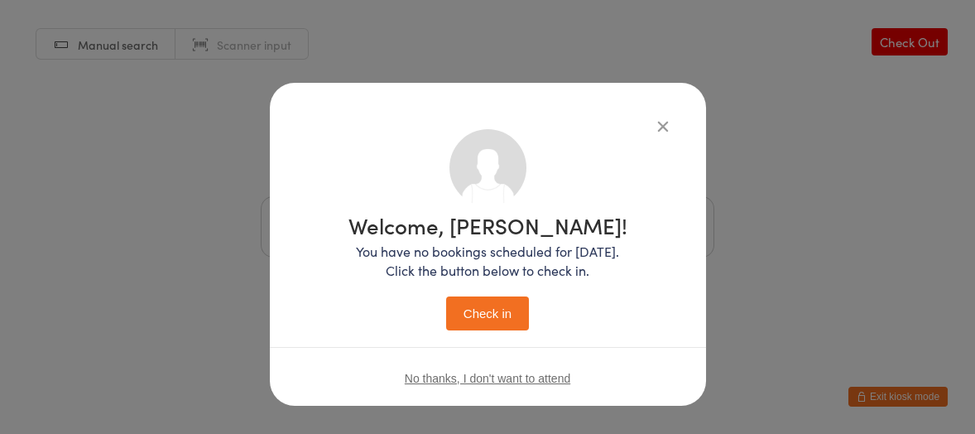
click at [474, 310] on button "Check in" at bounding box center [487, 313] width 83 height 34
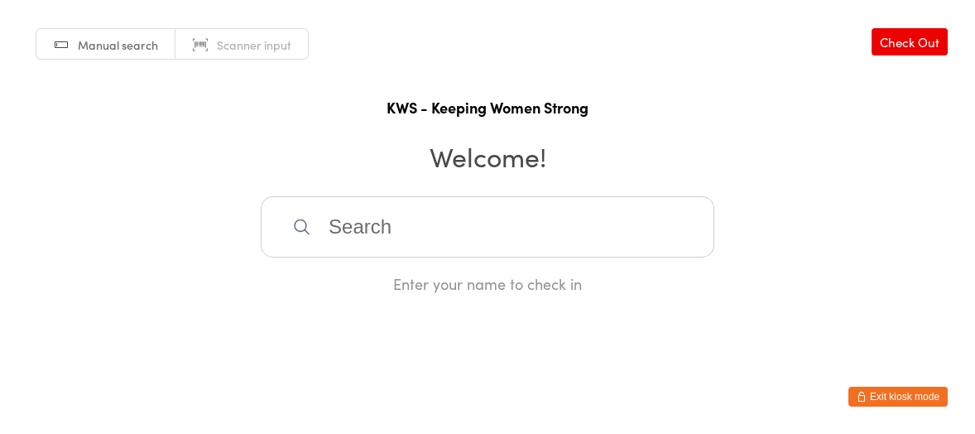
drag, startPoint x: 541, startPoint y: 295, endPoint x: 406, endPoint y: 228, distance: 150.7
click at [406, 228] on input "search" at bounding box center [488, 226] width 454 height 61
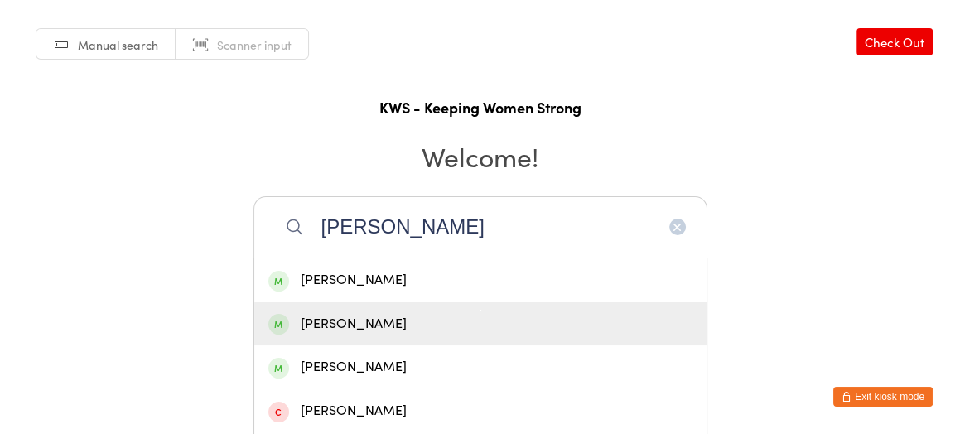
type input "[PERSON_NAME]"
click at [363, 315] on div "[PERSON_NAME]" at bounding box center [480, 324] width 424 height 22
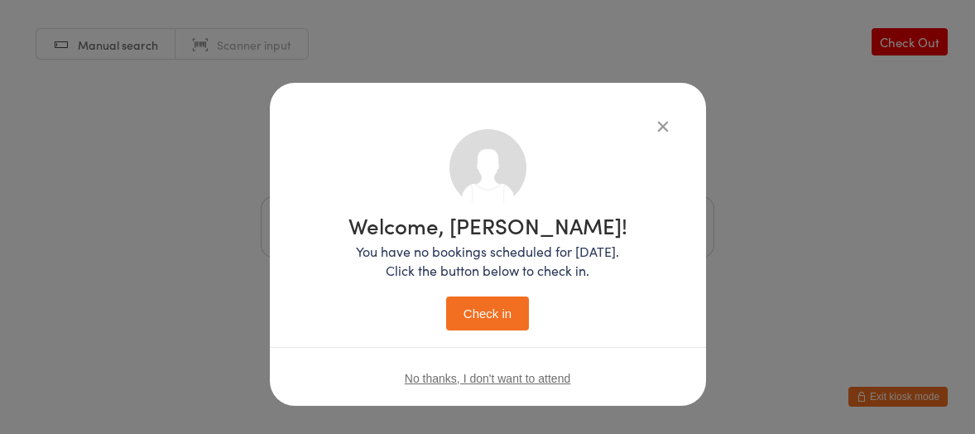
click at [446, 317] on button "Check in" at bounding box center [487, 313] width 83 height 34
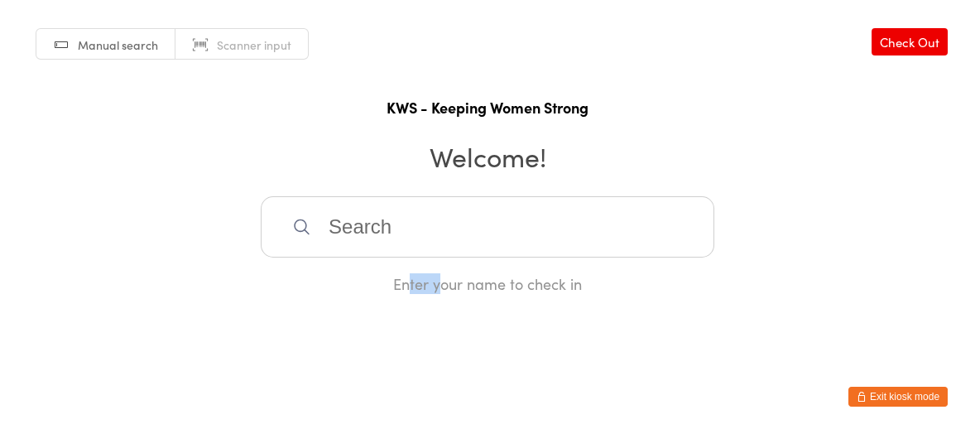
drag, startPoint x: 406, startPoint y: 377, endPoint x: 501, endPoint y: 358, distance: 96.9
click at [455, 363] on html "You have now entered Kiosk Mode. Members will be able to check themselves in us…" at bounding box center [487, 217] width 975 height 434
click at [390, 219] on input "search" at bounding box center [488, 226] width 454 height 61
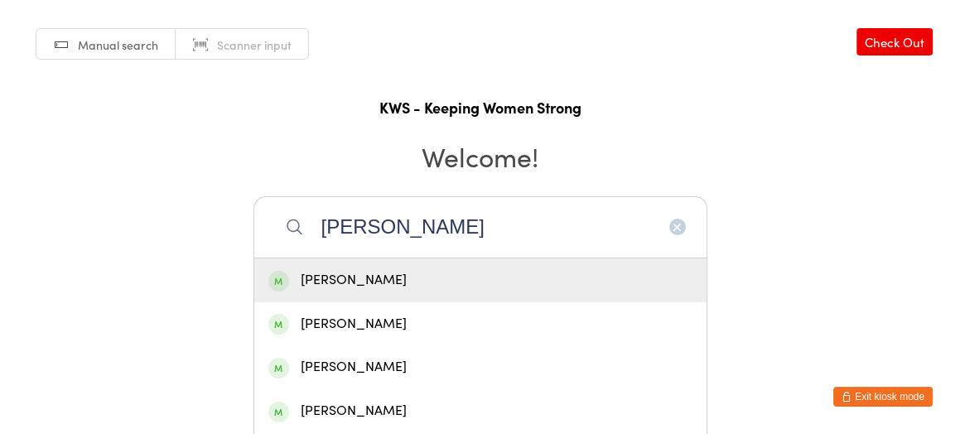
type input "[PERSON_NAME]"
click at [398, 277] on div "[PERSON_NAME]" at bounding box center [480, 280] width 424 height 22
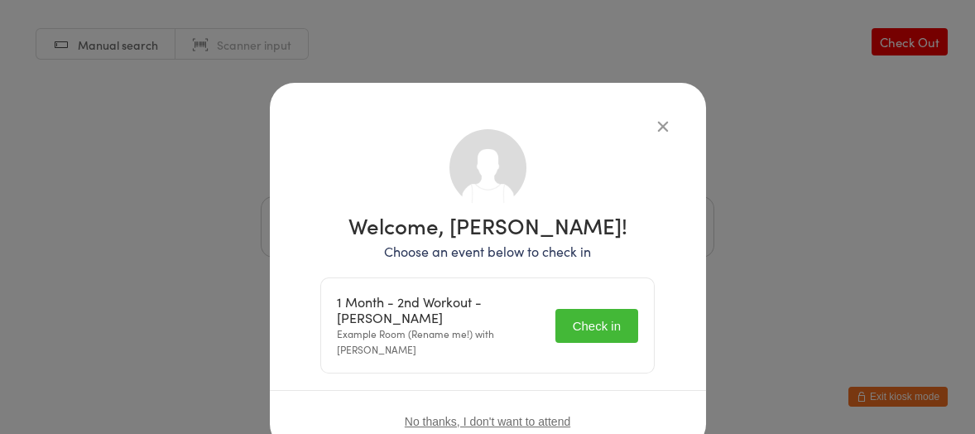
click at [584, 318] on button "Check in" at bounding box center [597, 326] width 83 height 34
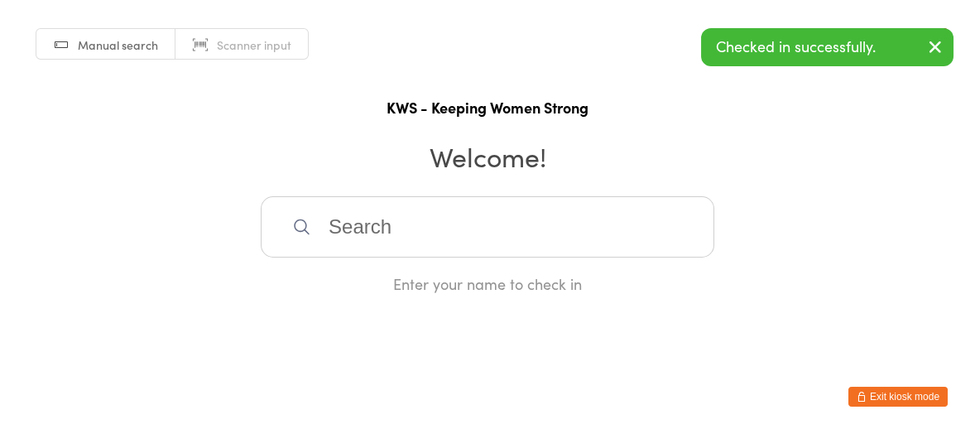
click at [395, 233] on input "search" at bounding box center [488, 226] width 454 height 61
